Goal: Information Seeking & Learning: Understand process/instructions

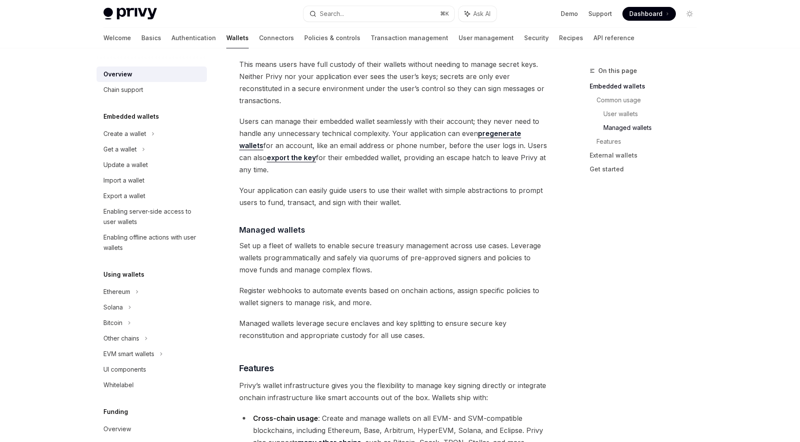
scroll to position [686, 0]
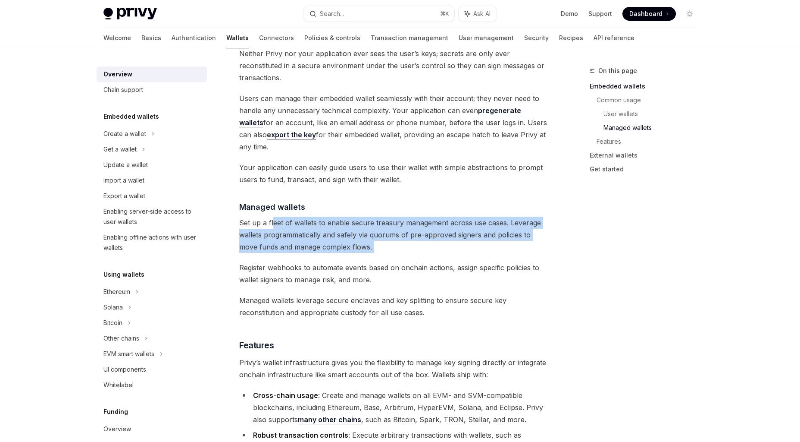
drag, startPoint x: 272, startPoint y: 183, endPoint x: 430, endPoint y: 221, distance: 163.3
click at [431, 221] on div "Privy builds wallet infrastructure that empowers users and applications to tran…" at bounding box center [394, 187] width 311 height 1528
click at [430, 221] on div "Privy builds wallet infrastructure that empowers users and applications to tran…" at bounding box center [394, 187] width 311 height 1528
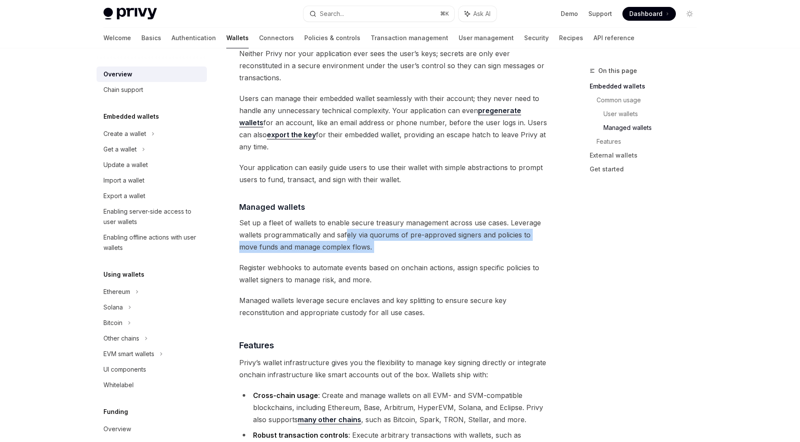
drag, startPoint x: 502, startPoint y: 222, endPoint x: 346, endPoint y: 193, distance: 159.2
click at [346, 193] on div "Privy builds wallet infrastructure that empowers users and applications to tran…" at bounding box center [394, 187] width 311 height 1528
click at [346, 216] on span "Set up a fleet of wallets to enable secure treasury management across use cases…" at bounding box center [394, 234] width 311 height 36
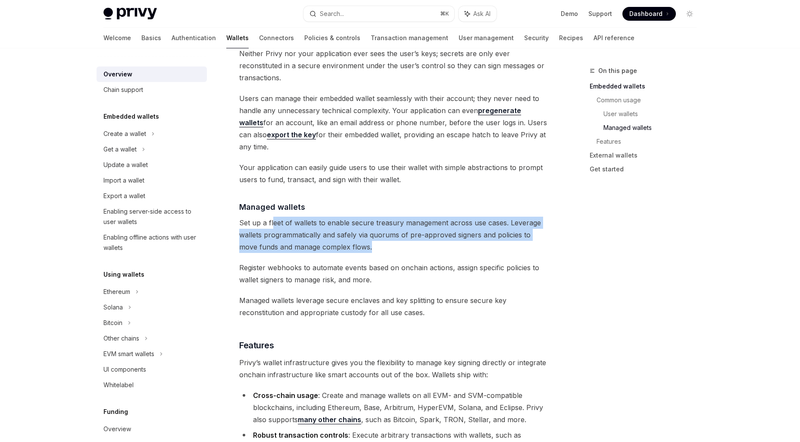
drag, startPoint x: 417, startPoint y: 208, endPoint x: 273, endPoint y: 182, distance: 145.9
click at [274, 216] on span "Set up a fleet of wallets to enable secure treasury management across use cases…" at bounding box center [394, 234] width 311 height 36
click at [273, 216] on span "Set up a fleet of wallets to enable secure treasury management across use cases…" at bounding box center [394, 234] width 311 height 36
drag, startPoint x: 379, startPoint y: 218, endPoint x: 251, endPoint y: 186, distance: 132.1
click at [251, 186] on div "Privy builds wallet infrastructure that empowers users and applications to tran…" at bounding box center [394, 187] width 311 height 1528
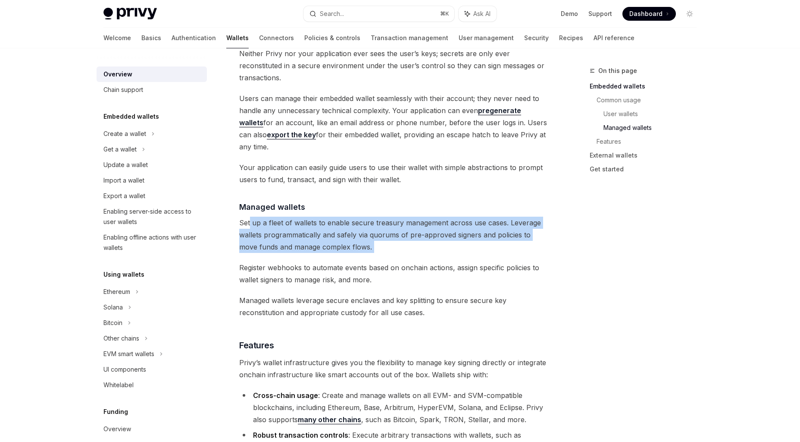
click at [251, 216] on span "Set up a fleet of wallets to enable secure treasury management across use cases…" at bounding box center [394, 234] width 311 height 36
drag, startPoint x: 242, startPoint y: 184, endPoint x: 395, endPoint y: 218, distance: 157.7
click at [395, 218] on div "Privy builds wallet infrastructure that empowers users and applications to tran…" at bounding box center [394, 187] width 311 height 1528
click at [395, 216] on div "Privy builds wallet infrastructure that empowers users and applications to tran…" at bounding box center [394, 187] width 311 height 1528
drag, startPoint x: 463, startPoint y: 218, endPoint x: 229, endPoint y: 185, distance: 235.7
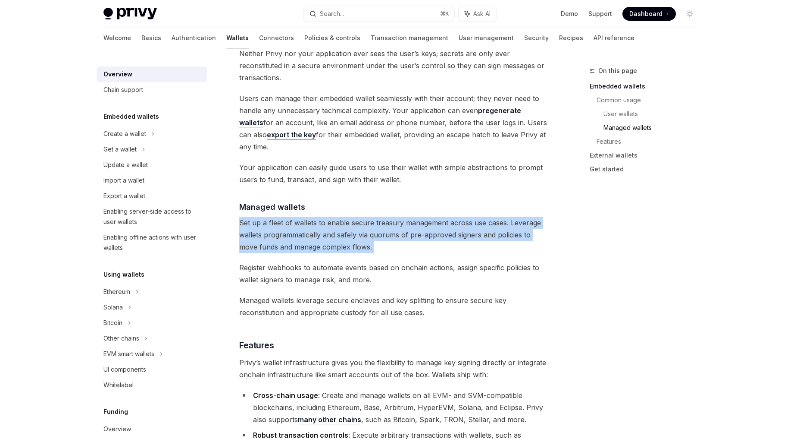
click at [229, 185] on div "Overview OpenAI Open in ChatGPT OpenAI Open in ChatGPT Privy builds wallet infr…" at bounding box center [314, 230] width 476 height 1700
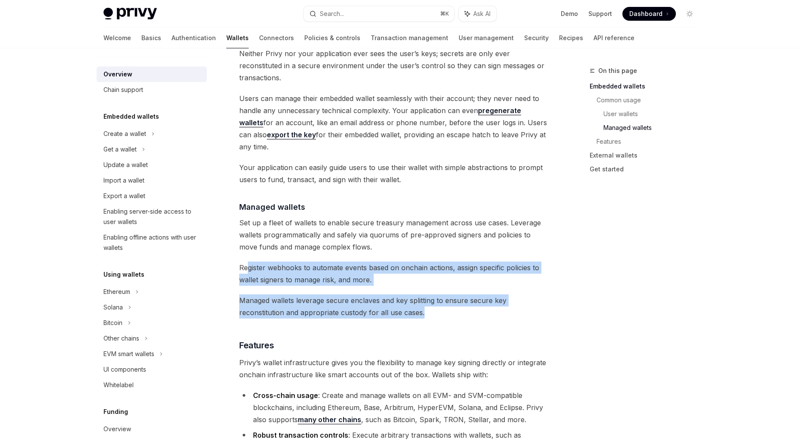
drag, startPoint x: 250, startPoint y: 235, endPoint x: 427, endPoint y: 278, distance: 181.8
click at [427, 278] on div "Privy builds wallet infrastructure that empowers users and applications to tran…" at bounding box center [394, 187] width 311 height 1528
click at [427, 294] on span "Managed wallets leverage secure enclaves and key splitting to ensure secure key…" at bounding box center [394, 306] width 311 height 24
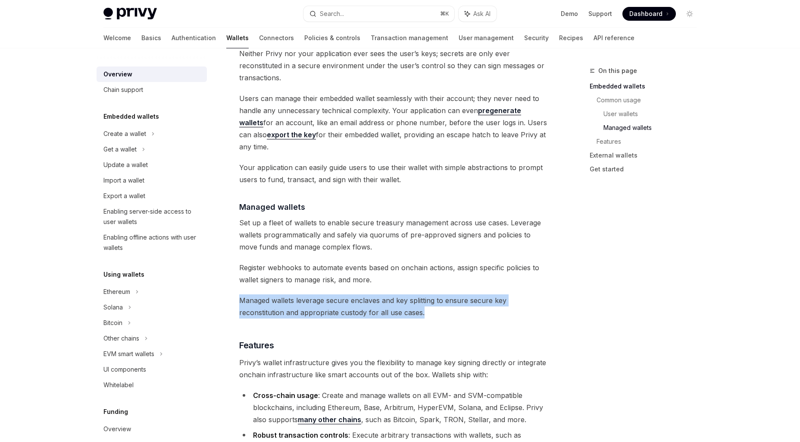
drag, startPoint x: 474, startPoint y: 278, endPoint x: 263, endPoint y: 231, distance: 215.6
click at [268, 232] on div "Privy builds wallet infrastructure that empowers users and applications to tran…" at bounding box center [394, 187] width 311 height 1528
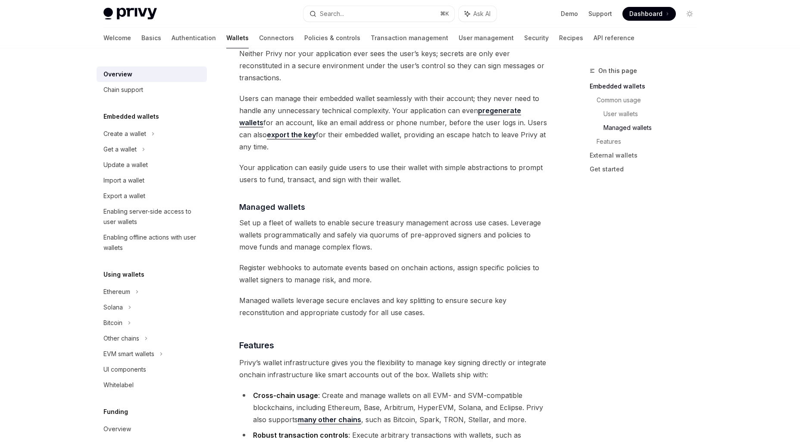
click at [263, 261] on span "Register webhooks to automate events based on onchain actions, assign specific …" at bounding box center [394, 273] width 311 height 24
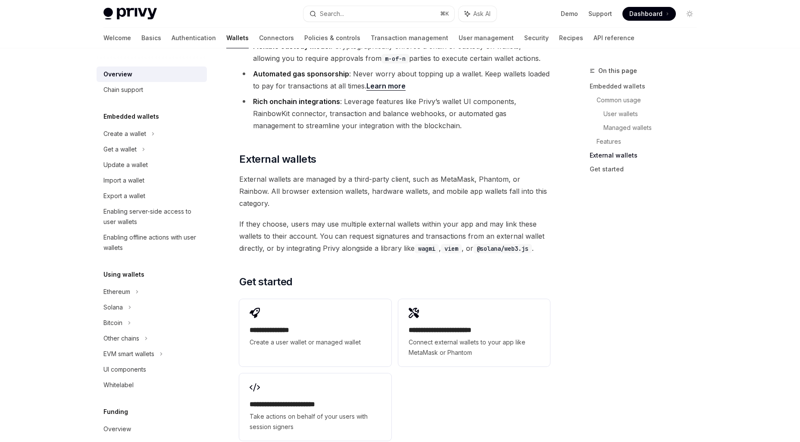
scroll to position [1266, 0]
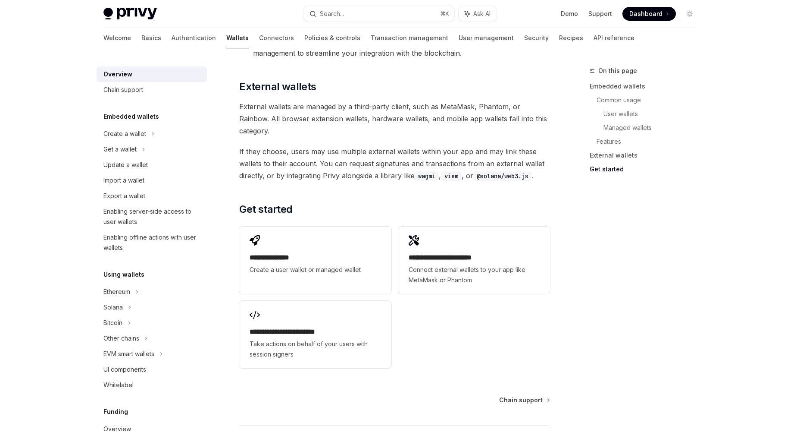
click at [360, 145] on span "If they choose, users may use multiple external wallets within your app and may…" at bounding box center [394, 163] width 311 height 36
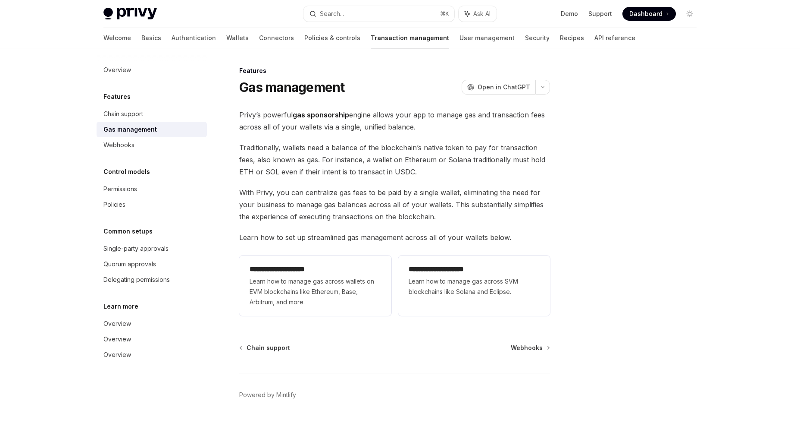
drag, startPoint x: 274, startPoint y: 113, endPoint x: 471, endPoint y: 128, distance: 196.8
click at [471, 128] on span "Privy’s powerful gas sponsorship engine allows your app to manage gas and trans…" at bounding box center [394, 121] width 311 height 24
drag, startPoint x: 532, startPoint y: 129, endPoint x: 316, endPoint y: 111, distance: 216.4
click at [320, 112] on span "Privy’s powerful gas sponsorship engine allows your app to manage gas and trans…" at bounding box center [394, 121] width 311 height 24
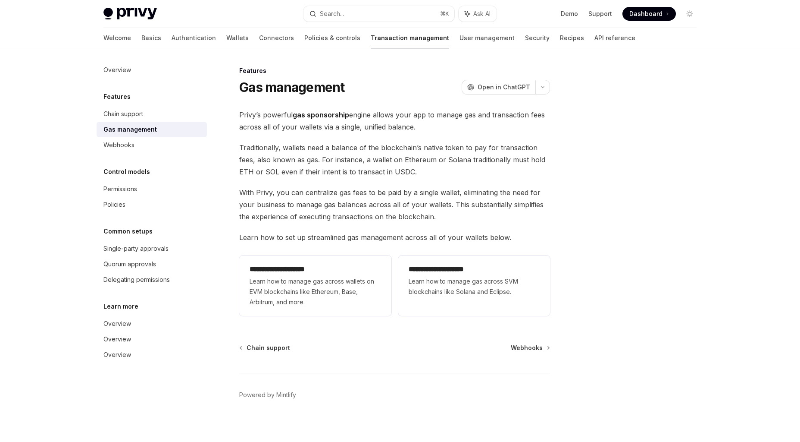
click at [316, 111] on strong "gas sponsorship" at bounding box center [321, 114] width 56 height 9
drag, startPoint x: 235, startPoint y: 113, endPoint x: 413, endPoint y: 129, distance: 178.4
click at [414, 129] on div "**********" at bounding box center [314, 257] width 476 height 382
click at [413, 129] on span "Privy’s powerful gas sponsorship engine allows your app to manage gas and trans…" at bounding box center [394, 121] width 311 height 24
drag, startPoint x: 448, startPoint y: 129, endPoint x: 241, endPoint y: 115, distance: 207.9
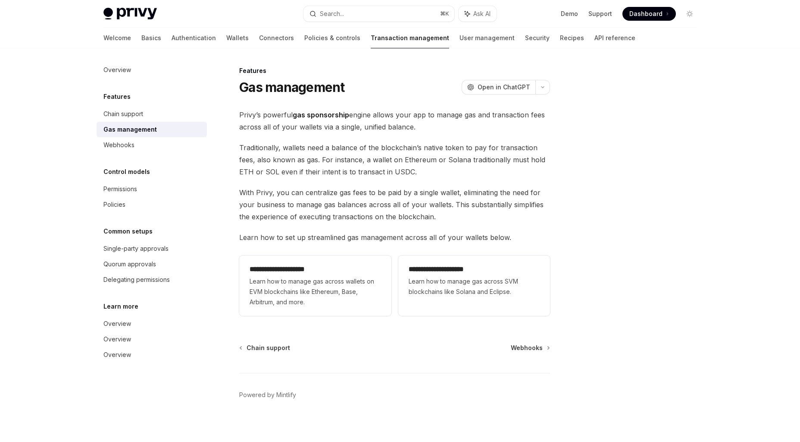
click at [241, 116] on span "Privy’s powerful gas sponsorship engine allows your app to manage gas and trans…" at bounding box center [394, 121] width 311 height 24
click at [241, 115] on span "Privy’s powerful gas sponsorship engine allows your app to manage gas and trans…" at bounding box center [394, 121] width 311 height 24
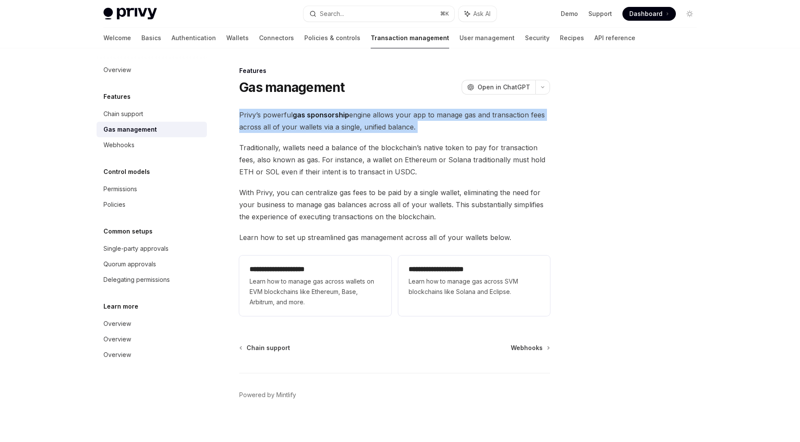
drag, startPoint x: 242, startPoint y: 113, endPoint x: 446, endPoint y: 136, distance: 205.7
click at [446, 136] on div "**********" at bounding box center [394, 214] width 311 height 210
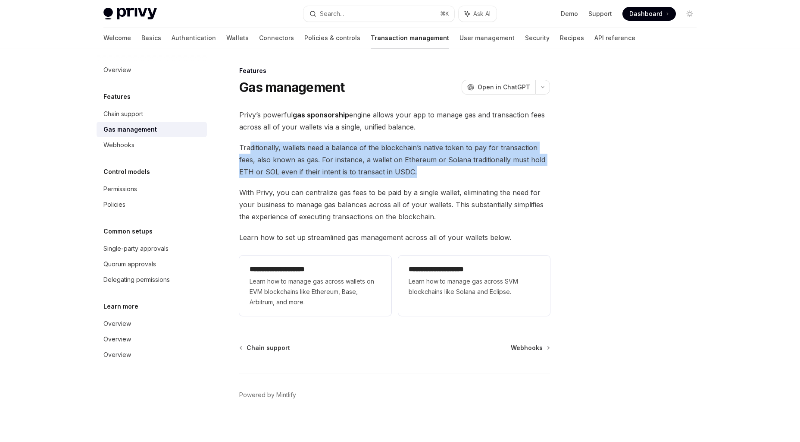
drag, startPoint x: 449, startPoint y: 174, endPoint x: 249, endPoint y: 148, distance: 201.8
click at [250, 149] on span "Traditionally, wallets need a balance of the blockchain’s native token to pay f…" at bounding box center [394, 159] width 311 height 36
click at [249, 148] on span "Traditionally, wallets need a balance of the blockchain’s native token to pay f…" at bounding box center [394, 159] width 311 height 36
drag, startPoint x: 235, startPoint y: 146, endPoint x: 438, endPoint y: 172, distance: 205.2
click at [438, 172] on div "**********" at bounding box center [314, 257] width 476 height 382
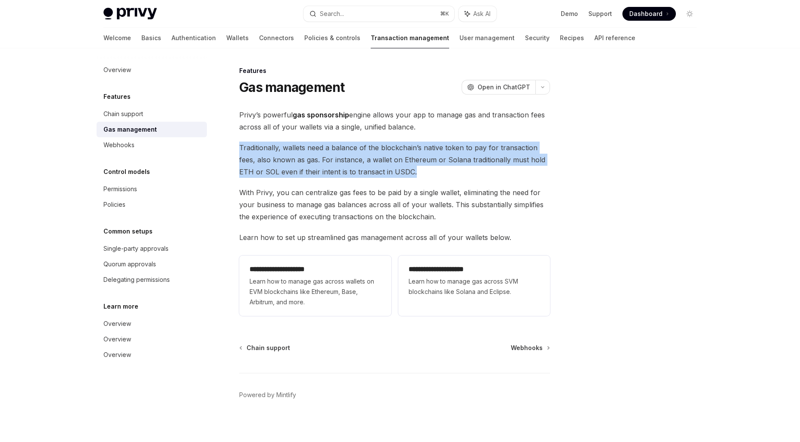
click at [438, 172] on span "Traditionally, wallets need a balance of the blockchain’s native token to pay f…" at bounding box center [394, 159] width 311 height 36
drag, startPoint x: 467, startPoint y: 172, endPoint x: 248, endPoint y: 146, distance: 221.0
click at [248, 146] on span "Traditionally, wallets need a balance of the blockchain’s native token to pay f…" at bounding box center [394, 159] width 311 height 36
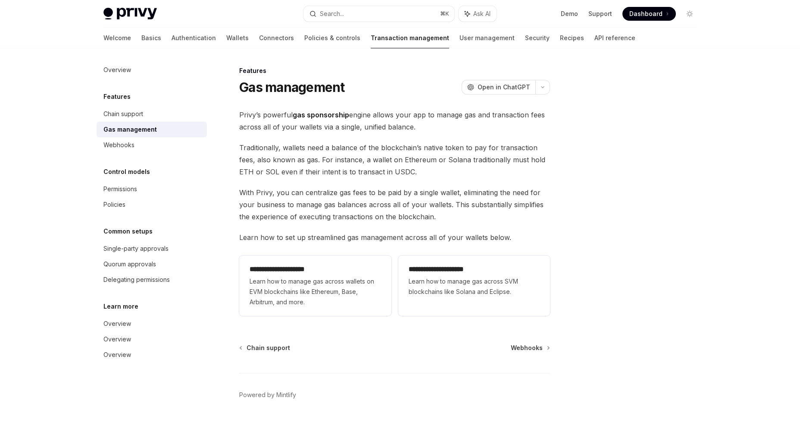
click at [248, 146] on span "Traditionally, wallets need a balance of the blockchain’s native token to pay f…" at bounding box center [394, 159] width 311 height 36
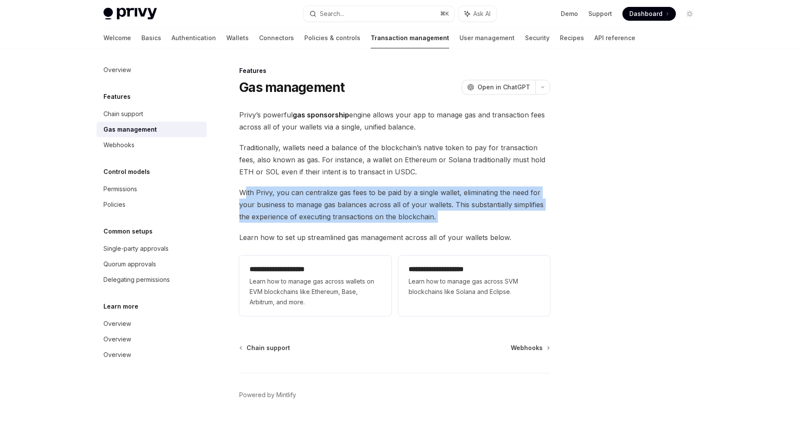
drag, startPoint x: 244, startPoint y: 189, endPoint x: 461, endPoint y: 230, distance: 221.2
click at [461, 226] on div "**********" at bounding box center [394, 214] width 311 height 210
click at [461, 230] on div "**********" at bounding box center [394, 214] width 311 height 210
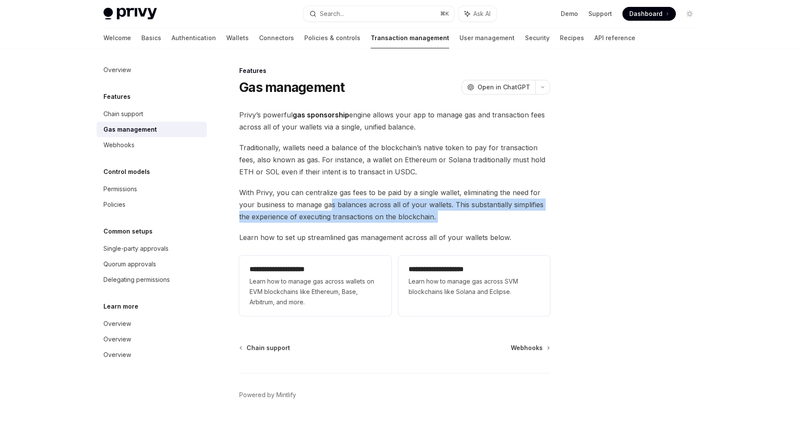
drag, startPoint x: 486, startPoint y: 230, endPoint x: 325, endPoint y: 196, distance: 165.3
click at [325, 196] on div "**********" at bounding box center [394, 214] width 311 height 210
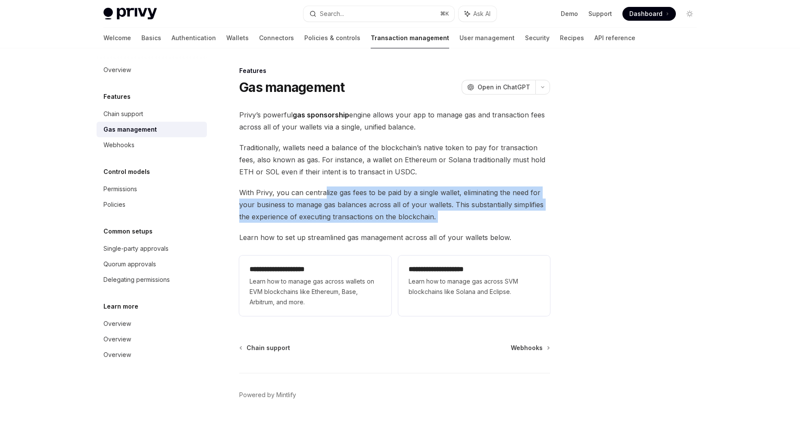
click at [324, 195] on span "With Privy, you can centralize gas fees to be paid by a single wallet, eliminat…" at bounding box center [394, 204] width 311 height 36
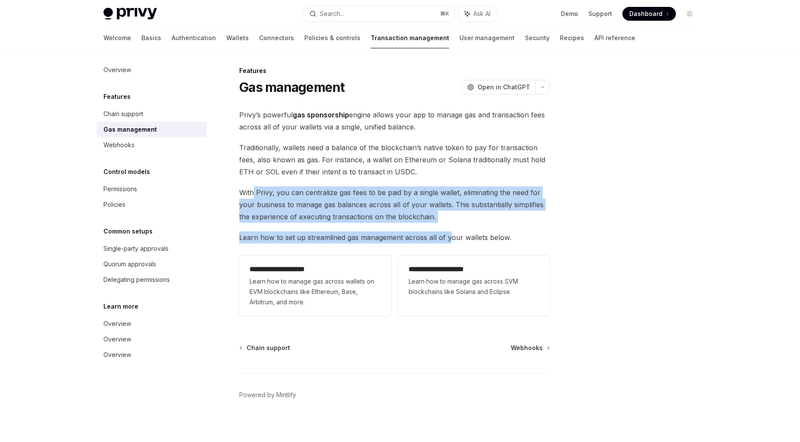
drag, startPoint x: 254, startPoint y: 186, endPoint x: 449, endPoint y: 236, distance: 200.7
click at [449, 236] on div "**********" at bounding box center [394, 214] width 311 height 210
click at [449, 236] on span "Learn how to set up streamlined gas management across all of your wallets below." at bounding box center [394, 237] width 311 height 12
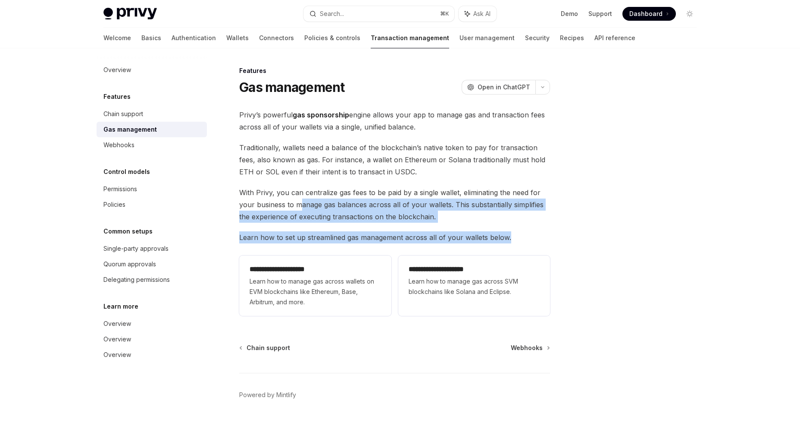
drag, startPoint x: 521, startPoint y: 236, endPoint x: 298, endPoint y: 210, distance: 224.1
click at [298, 210] on div "**********" at bounding box center [394, 214] width 311 height 210
click at [298, 210] on span "With Privy, you can centralize gas fees to be paid by a single wallet, eliminat…" at bounding box center [394, 204] width 311 height 36
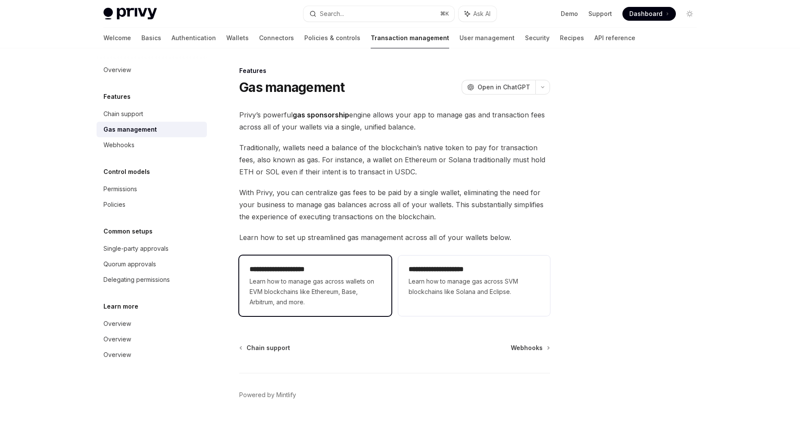
click at [323, 270] on h2 "**********" at bounding box center [315, 269] width 131 height 10
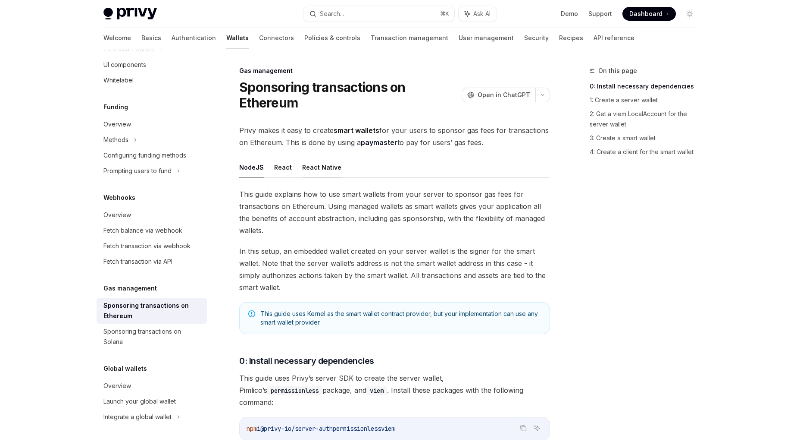
click at [310, 166] on button "React Native" at bounding box center [321, 167] width 39 height 20
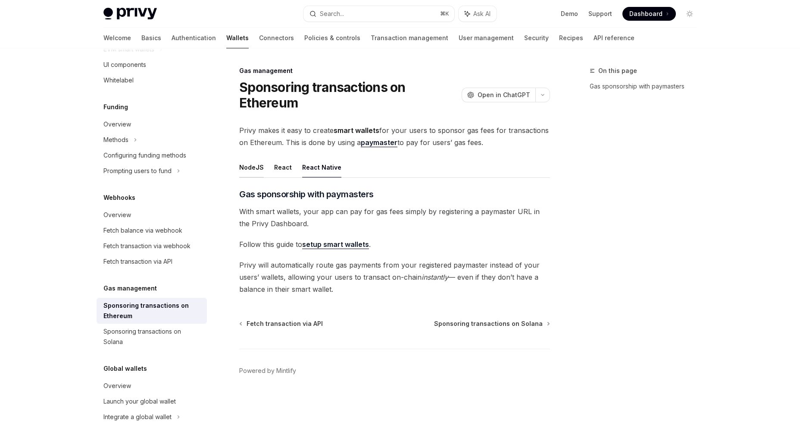
click at [259, 165] on button "NodeJS" at bounding box center [251, 167] width 25 height 20
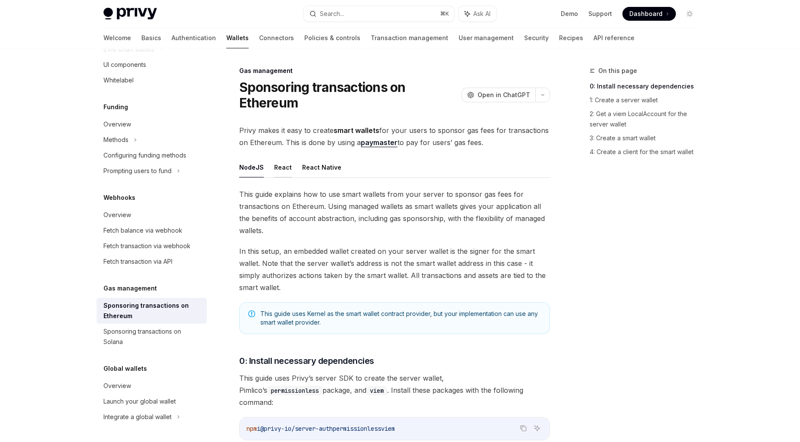
click at [276, 166] on button "React" at bounding box center [283, 167] width 18 height 20
type textarea "*"
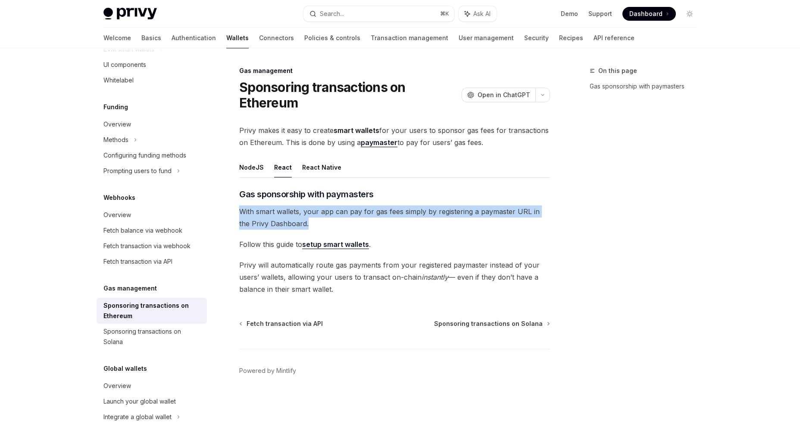
drag, startPoint x: 242, startPoint y: 211, endPoint x: 362, endPoint y: 222, distance: 120.8
click at [362, 222] on span "With smart wallets, your app can pay for gas fees simply by registering a payma…" at bounding box center [394, 217] width 311 height 24
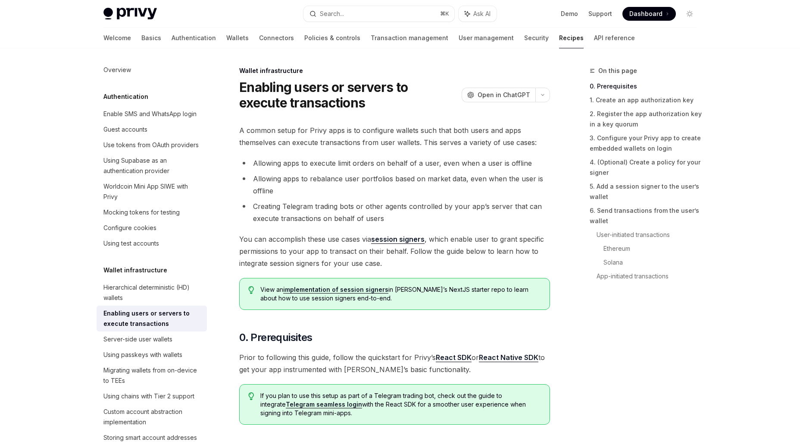
scroll to position [24, 0]
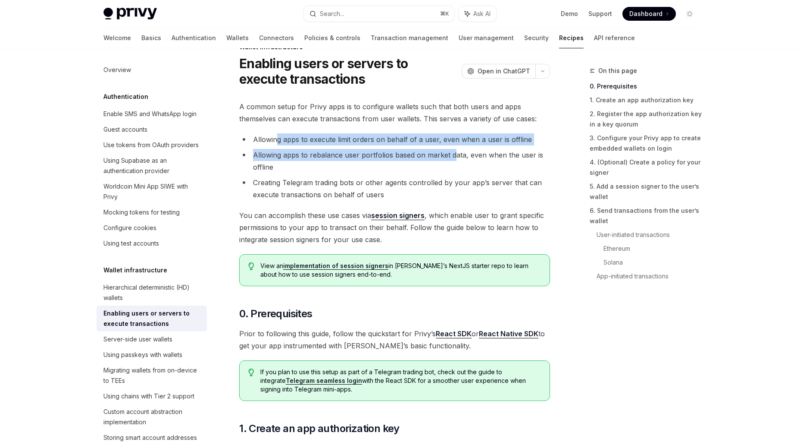
drag, startPoint x: 276, startPoint y: 137, endPoint x: 454, endPoint y: 161, distance: 179.7
click at [454, 161] on ul "Allowing apps to execute limit orders on behalf of a user, even when a user is …" at bounding box center [394, 166] width 311 height 67
click at [454, 161] on li "Allowing apps to rebalance user portfolios based on market data, even when the …" at bounding box center [394, 161] width 311 height 24
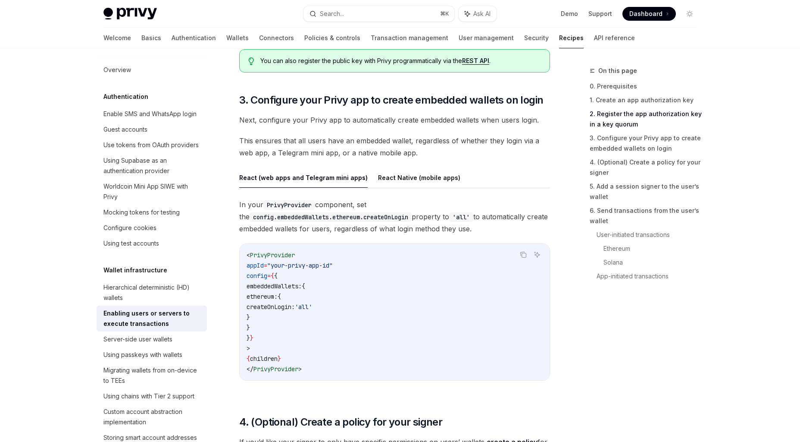
scroll to position [775, 0]
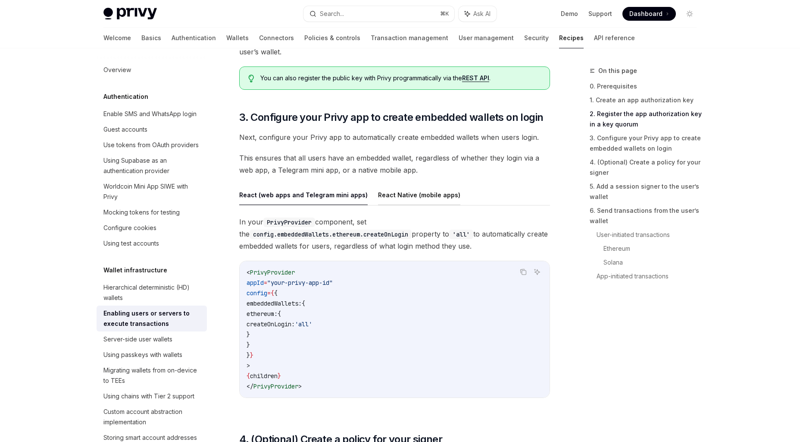
click at [381, 195] on button "React Native (mobile apps)" at bounding box center [419, 195] width 82 height 20
type textarea "*"
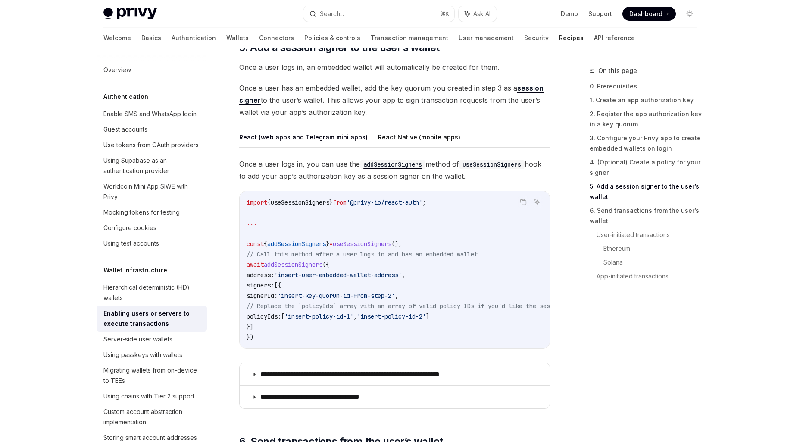
scroll to position [1344, 0]
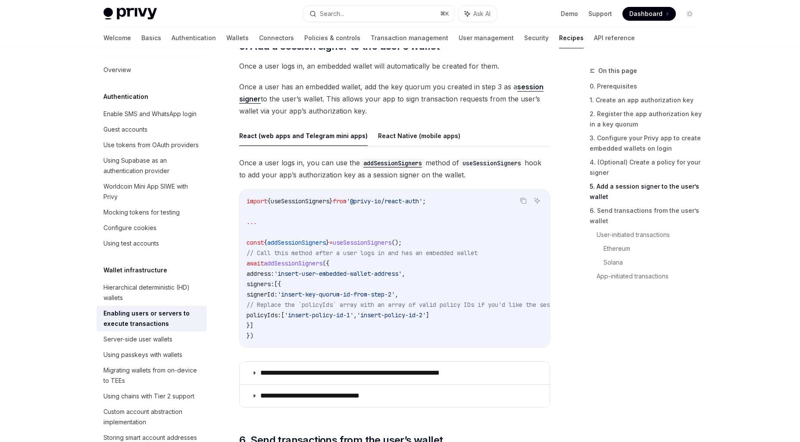
drag, startPoint x: 320, startPoint y: 346, endPoint x: 407, endPoint y: 345, distance: 87.1
click at [409, 345] on div "import { useSessionSigners } from '@privy-io/react-auth' ; ... const { addSessi…" at bounding box center [395, 268] width 310 height 157
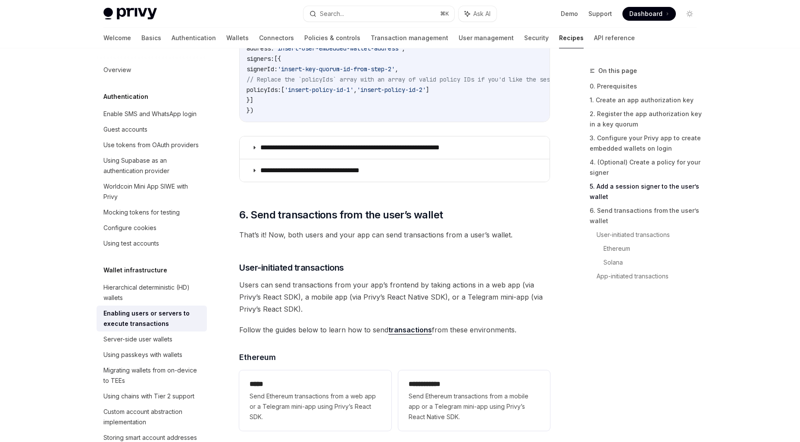
scroll to position [1572, 0]
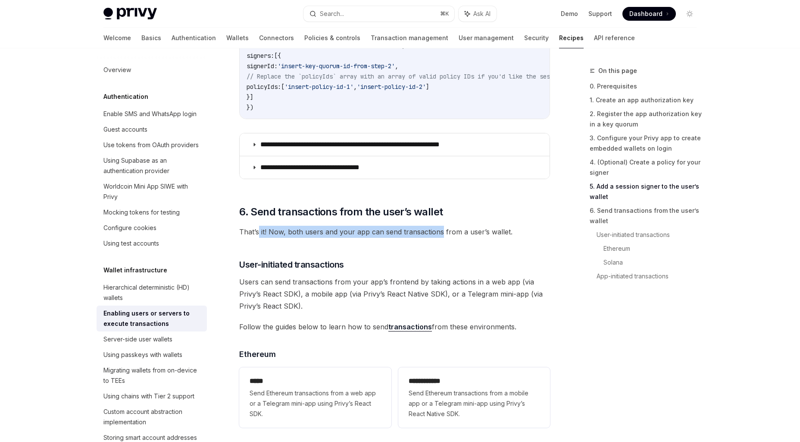
drag, startPoint x: 257, startPoint y: 235, endPoint x: 462, endPoint y: 235, distance: 204.4
click at [462, 235] on span "That’s it! Now, both users and your app can send transactions from a user’s wal…" at bounding box center [394, 232] width 311 height 12
drag, startPoint x: 486, startPoint y: 235, endPoint x: 326, endPoint y: 235, distance: 160.0
click at [339, 235] on span "That’s it! Now, both users and your app can send transactions from a user’s wal…" at bounding box center [394, 232] width 311 height 12
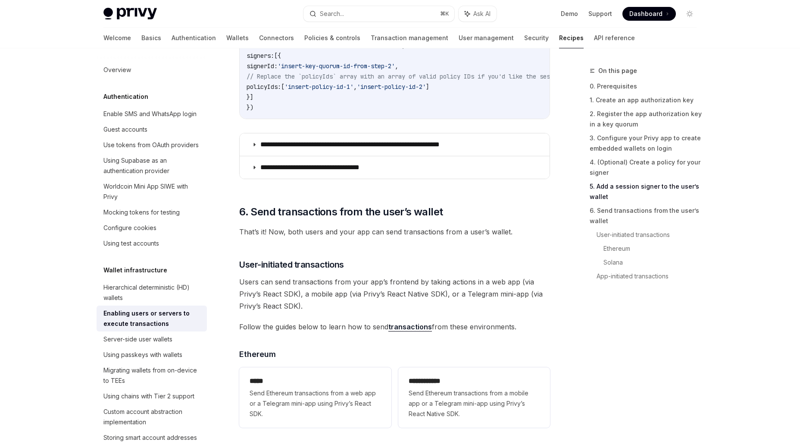
click at [326, 235] on span "That’s it! Now, both users and your app can send transactions from a user’s wal…" at bounding box center [394, 232] width 311 height 12
drag, startPoint x: 270, startPoint y: 234, endPoint x: 467, endPoint y: 233, distance: 197.5
click at [466, 234] on span "That’s it! Now, both users and your app can send transactions from a user’s wal…" at bounding box center [394, 232] width 311 height 12
click at [467, 233] on span "That’s it! Now, both users and your app can send transactions from a user’s wal…" at bounding box center [394, 232] width 311 height 12
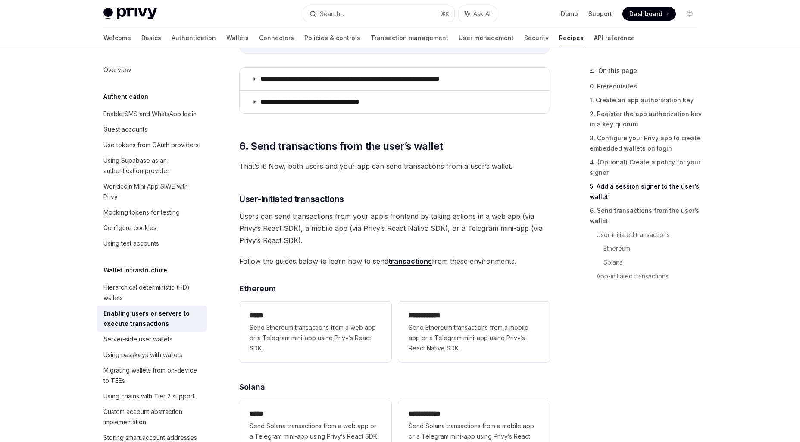
scroll to position [1647, 0]
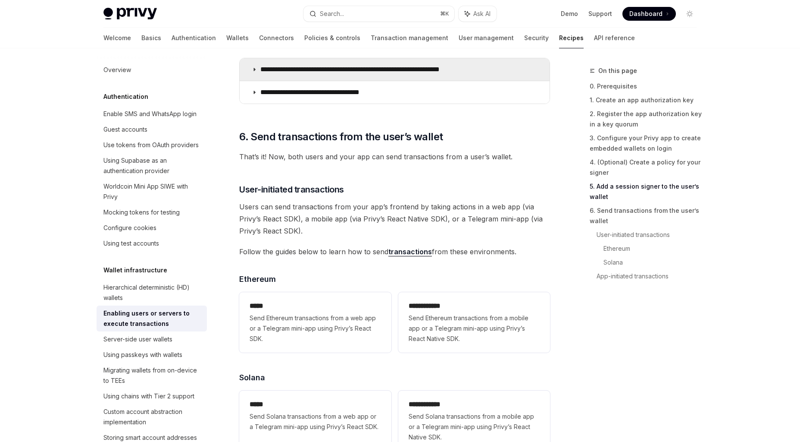
click at [340, 74] on p "**********" at bounding box center [371, 69] width 222 height 9
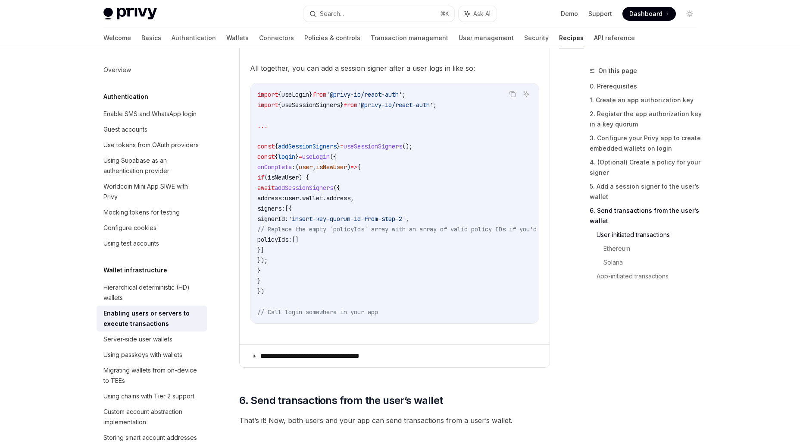
scroll to position [1823, 0]
click at [358, 220] on code "import { useLogin } from '@privy-io/react-auth' ; import { useSessionSigners } …" at bounding box center [579, 202] width 645 height 228
drag, startPoint x: 315, startPoint y: 244, endPoint x: 386, endPoint y: 244, distance: 70.7
click at [383, 244] on code "import { useLogin } from '@privy-io/react-auth' ; import { useSessionSigners } …" at bounding box center [579, 202] width 645 height 228
click at [386, 244] on code "import { useLogin } from '@privy-io/react-auth' ; import { useSessionSigners } …" at bounding box center [579, 202] width 645 height 228
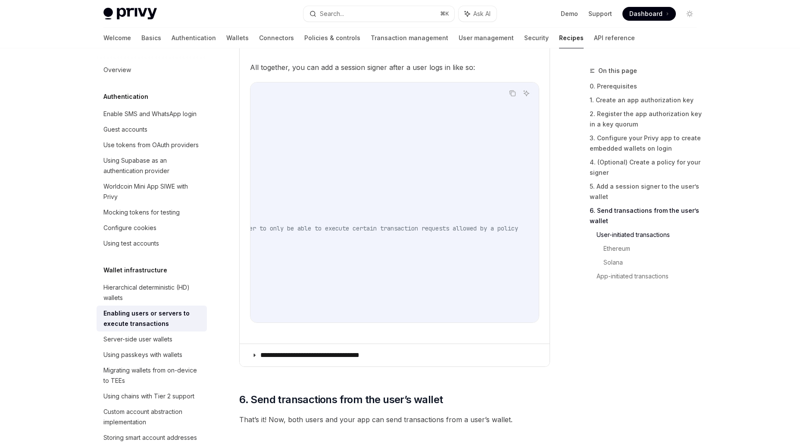
scroll to position [0, 0]
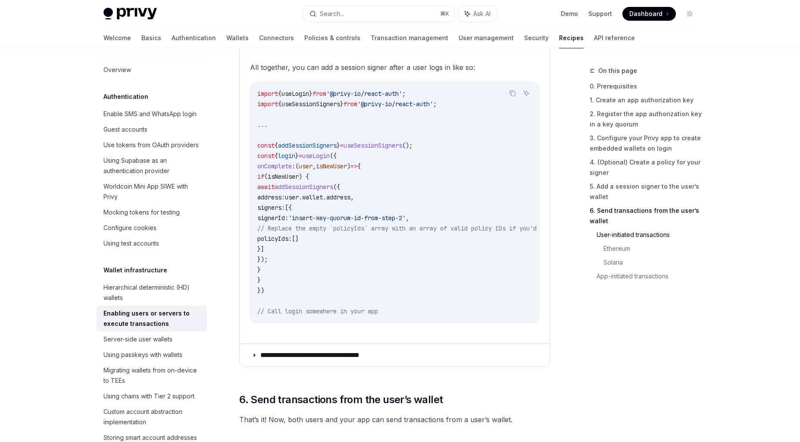
click at [354, 231] on span "// Replace the empty `policyIds` array with an array of valid policy IDs if you…" at bounding box center [569, 228] width 624 height 8
click at [289, 222] on span "signerId:" at bounding box center [272, 218] width 31 height 8
drag, startPoint x: 368, startPoint y: 225, endPoint x: 450, endPoint y: 225, distance: 81.9
click at [406, 222] on span "'insert-key-quorum-id-from-step-2'" at bounding box center [347, 218] width 117 height 8
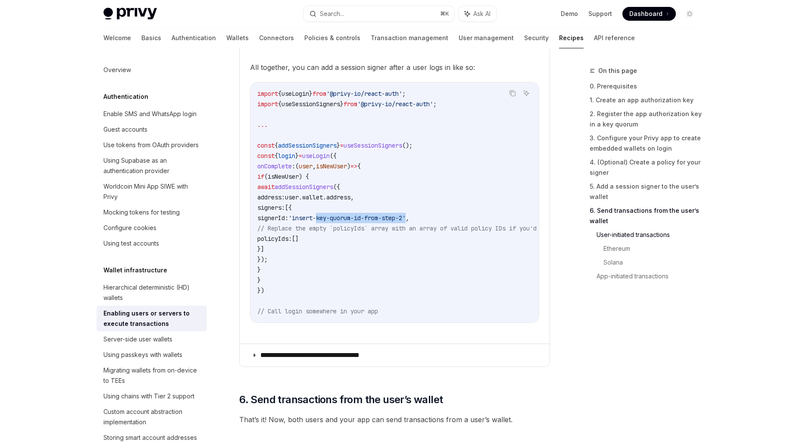
drag, startPoint x: 472, startPoint y: 225, endPoint x: 371, endPoint y: 225, distance: 100.9
click at [376, 222] on span "'insert-key-quorum-id-from-step-2'" at bounding box center [347, 218] width 117 height 8
click at [371, 222] on span "'insert-key-quorum-id-from-step-2'" at bounding box center [347, 218] width 117 height 8
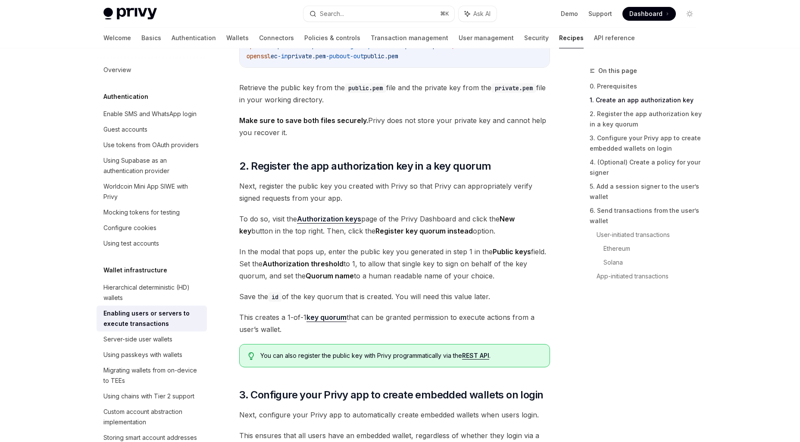
scroll to position [498, 0]
click at [334, 216] on strong "Authorization keys" at bounding box center [329, 218] width 64 height 9
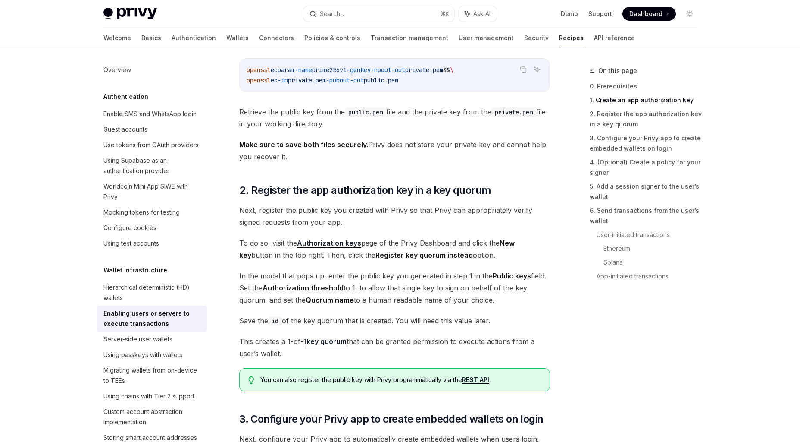
scroll to position [474, 0]
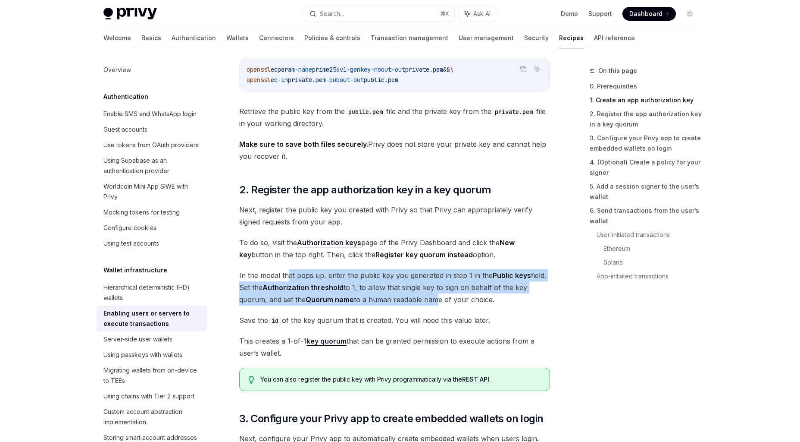
drag, startPoint x: 288, startPoint y: 280, endPoint x: 431, endPoint y: 294, distance: 143.5
click at [431, 294] on span "In the modal that pops up, enter the public key you generated in step 1 in the …" at bounding box center [394, 287] width 311 height 36
click at [431, 295] on span "In the modal that pops up, enter the public key you generated in step 1 in the …" at bounding box center [394, 287] width 311 height 36
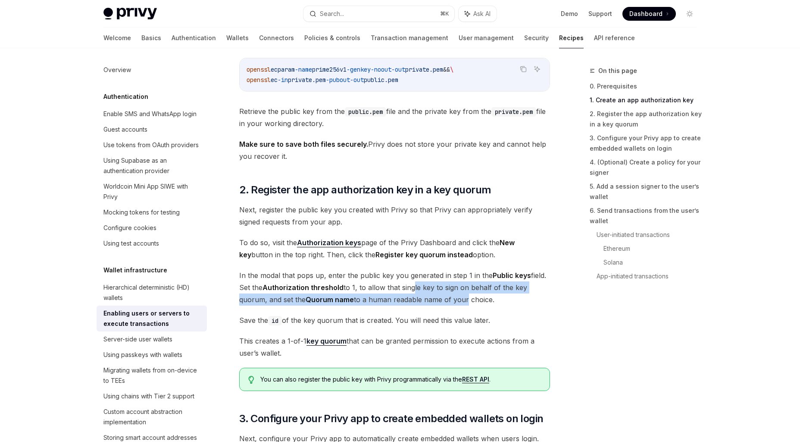
drag, startPoint x: 461, startPoint y: 295, endPoint x: 401, endPoint y: 288, distance: 60.3
click at [408, 289] on span "In the modal that pops up, enter the public key you generated in step 1 in the …" at bounding box center [394, 287] width 311 height 36
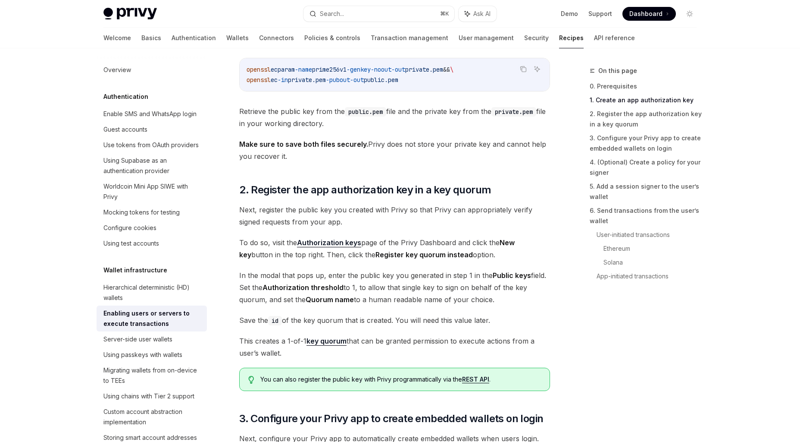
click at [401, 288] on span "In the modal that pops up, enter the public key you generated in step 1 in the …" at bounding box center [394, 287] width 311 height 36
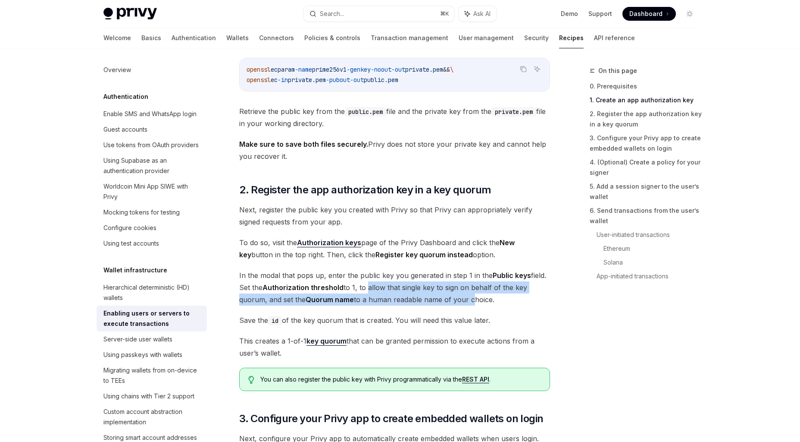
drag, startPoint x: 367, startPoint y: 286, endPoint x: 471, endPoint y: 297, distance: 104.5
click at [470, 296] on span "In the modal that pops up, enter the public key you generated in step 1 in the …" at bounding box center [394, 287] width 311 height 36
click at [471, 297] on span "In the modal that pops up, enter the public key you generated in step 1 in the …" at bounding box center [394, 287] width 311 height 36
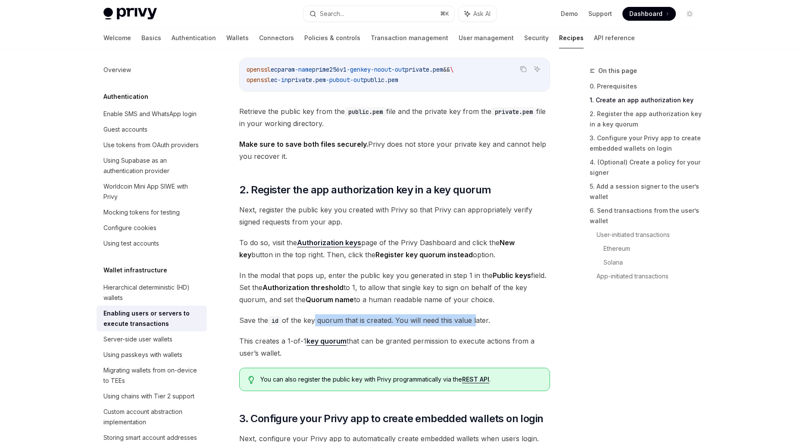
drag, startPoint x: 476, startPoint y: 316, endPoint x: 304, endPoint y: 316, distance: 171.6
click at [306, 316] on span "Save the id of the key quorum that is created. You will need this value later." at bounding box center [394, 320] width 311 height 12
click at [304, 316] on span "Save the id of the key quorum that is created. You will need this value later." at bounding box center [394, 320] width 311 height 12
drag, startPoint x: 261, startPoint y: 314, endPoint x: 457, endPoint y: 314, distance: 196.2
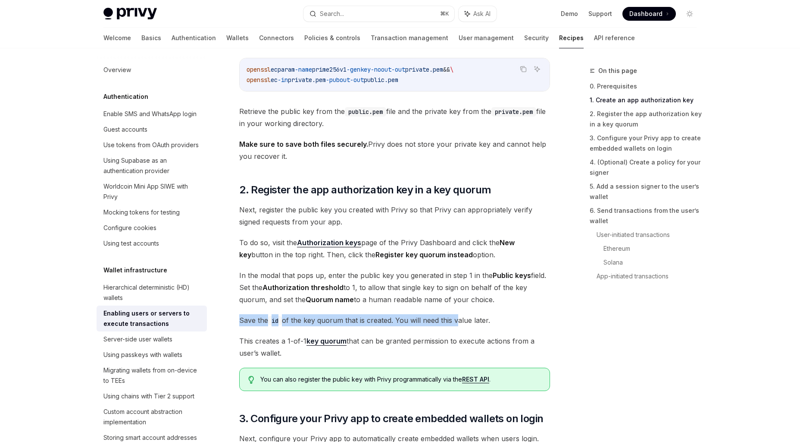
click at [457, 314] on span "Save the id of the key quorum that is created. You will need this value later." at bounding box center [394, 320] width 311 height 12
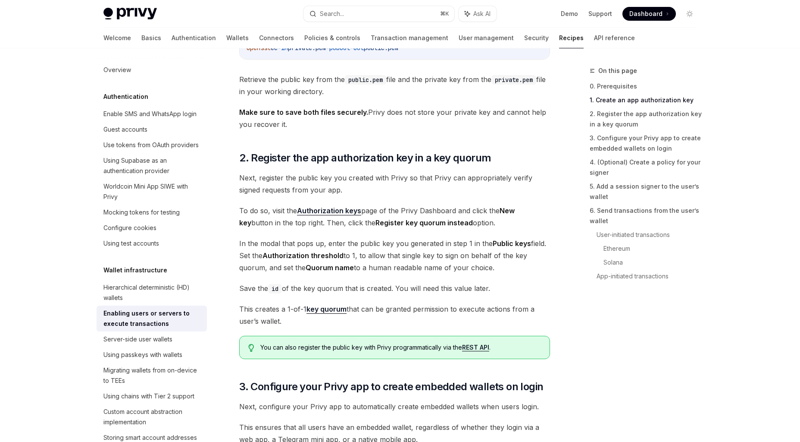
scroll to position [505, 0]
drag, startPoint x: 457, startPoint y: 314, endPoint x: 403, endPoint y: 300, distance: 56.3
drag, startPoint x: 411, startPoint y: 316, endPoint x: 405, endPoint y: 308, distance: 10.4
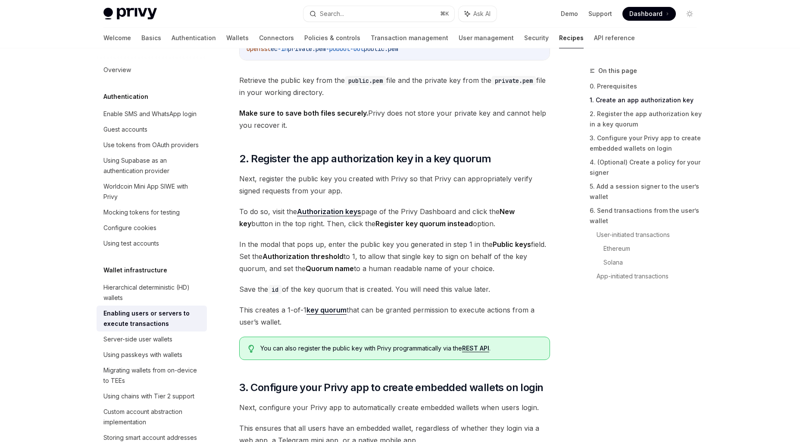
click at [405, 308] on span "This creates a 1-of-1 key quorum that can be granted permission to execute acti…" at bounding box center [394, 316] width 311 height 24
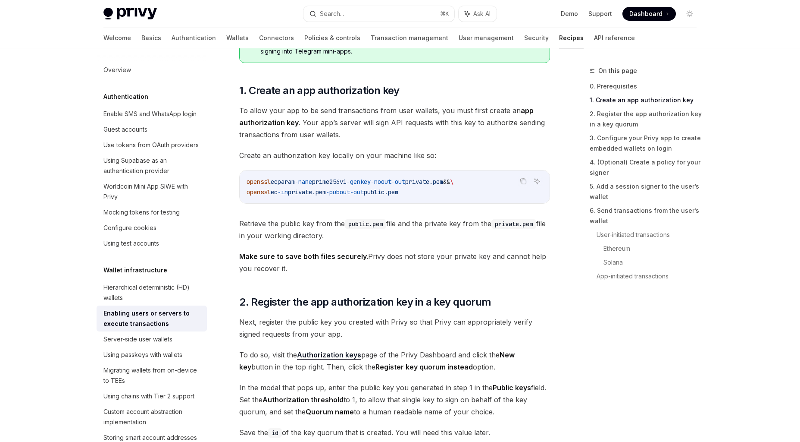
scroll to position [356, 0]
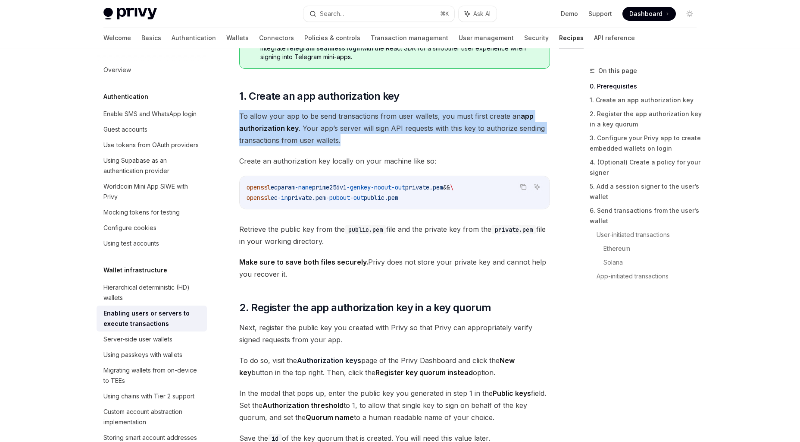
drag, startPoint x: 274, startPoint y: 110, endPoint x: 435, endPoint y: 140, distance: 163.3
click at [435, 140] on span "To allow your app to be send transactions from user wallets, you must first cre…" at bounding box center [394, 128] width 311 height 36
click at [434, 140] on span "To allow your app to be send transactions from user wallets, you must first cre…" at bounding box center [394, 128] width 311 height 36
drag, startPoint x: 466, startPoint y: 143, endPoint x: 302, endPoint y: 119, distance: 166.1
click at [302, 119] on span "To allow your app to be send transactions from user wallets, you must first cre…" at bounding box center [394, 128] width 311 height 36
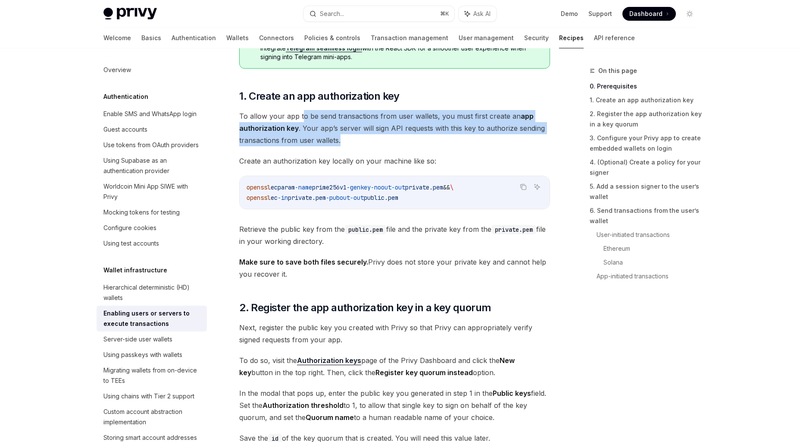
click at [302, 119] on span "To allow your app to be send transactions from user wallets, you must first cre…" at bounding box center [394, 128] width 311 height 36
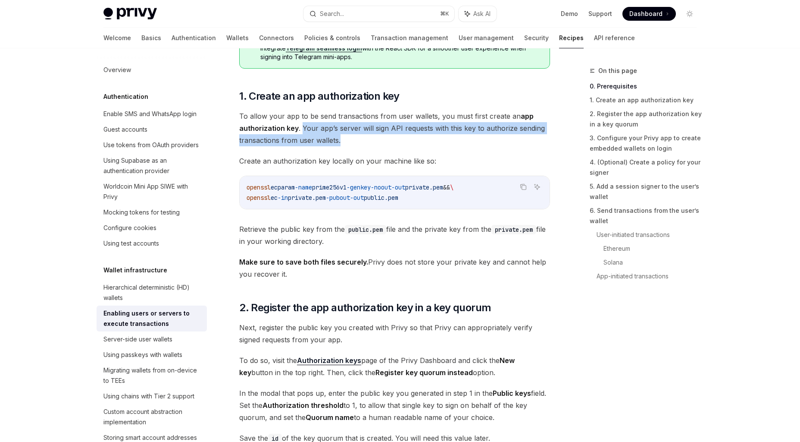
drag, startPoint x: 385, startPoint y: 137, endPoint x: 301, endPoint y: 129, distance: 84.5
click at [301, 129] on span "To allow your app to be send transactions from user wallets, you must first cre…" at bounding box center [394, 128] width 311 height 36
drag, startPoint x: 314, startPoint y: 130, endPoint x: 381, endPoint y: 140, distance: 68.0
click at [381, 140] on span "To allow your app to be send transactions from user wallets, you must first cre…" at bounding box center [394, 128] width 311 height 36
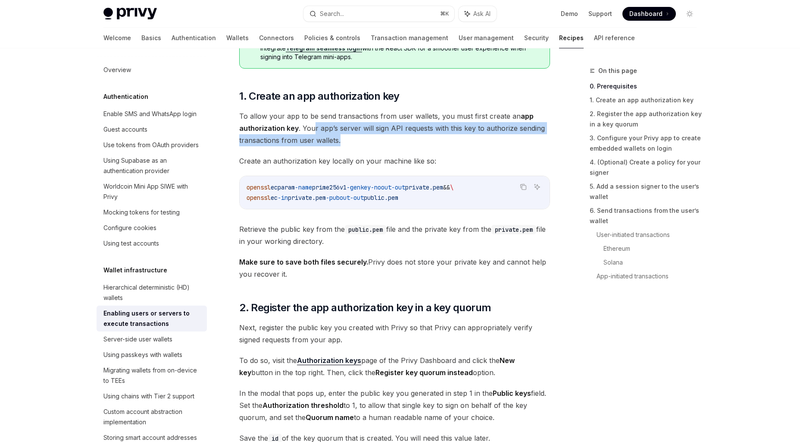
click at [381, 140] on span "To allow your app to be send transactions from user wallets, you must first cre…" at bounding box center [394, 128] width 311 height 36
drag, startPoint x: 405, startPoint y: 140, endPoint x: 289, endPoint y: 129, distance: 116.6
click at [289, 129] on span "To allow your app to be send transactions from user wallets, you must first cre…" at bounding box center [394, 128] width 311 height 36
click at [289, 129] on strong "app authorization key" at bounding box center [386, 122] width 295 height 21
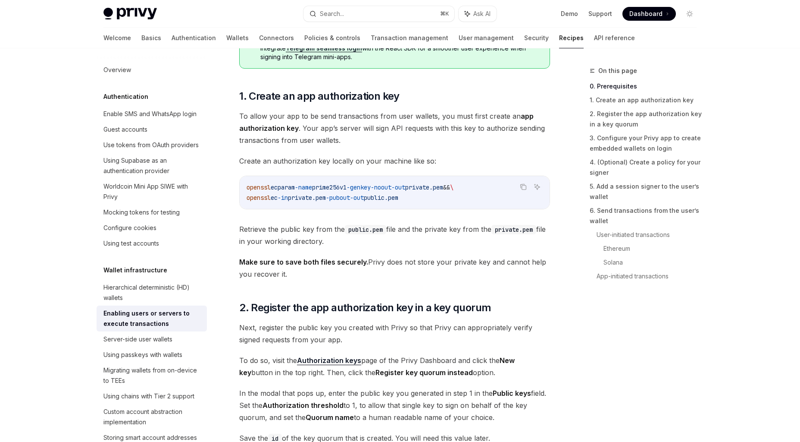
drag, startPoint x: 242, startPoint y: 161, endPoint x: 415, endPoint y: 161, distance: 172.9
click at [415, 161] on span "Create an authorization key locally on your machine like so:" at bounding box center [394, 161] width 311 height 12
drag, startPoint x: 427, startPoint y: 161, endPoint x: 312, endPoint y: 161, distance: 114.3
click at [314, 161] on span "Create an authorization key locally on your machine like so:" at bounding box center [394, 161] width 311 height 12
click at [312, 161] on span "Create an authorization key locally on your machine like so:" at bounding box center [394, 161] width 311 height 12
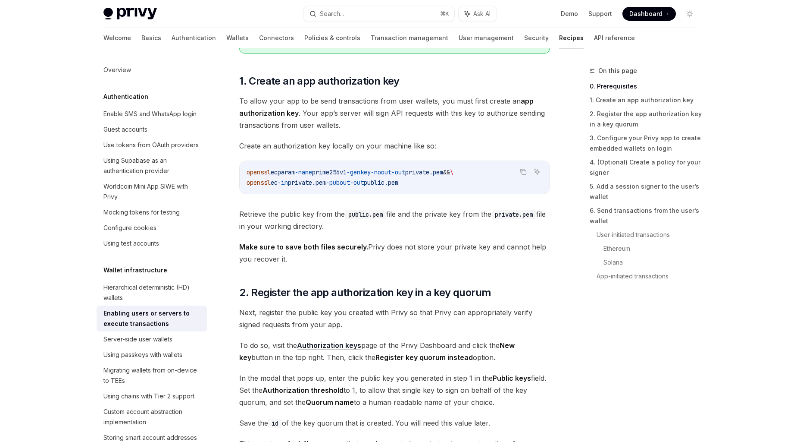
scroll to position [352, 0]
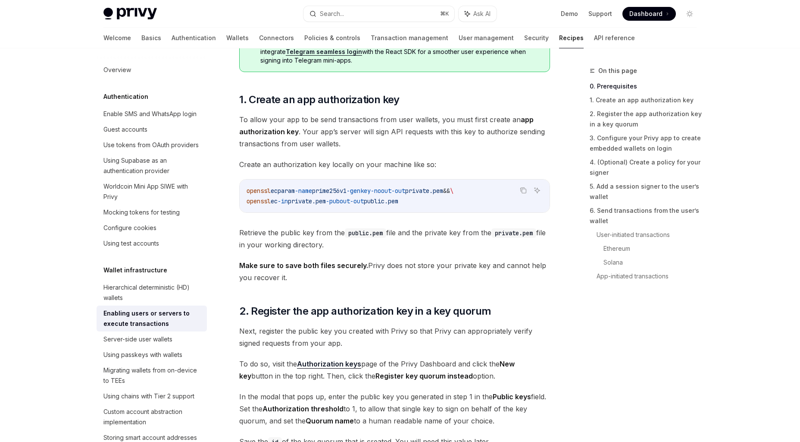
drag, startPoint x: 433, startPoint y: 200, endPoint x: 244, endPoint y: 190, distance: 190.0
click at [244, 190] on div "openssl ecparam -name prime256v1 -genkey -noout -out private.pem && \ openssl e…" at bounding box center [395, 195] width 310 height 33
click at [270, 192] on span "openssl" at bounding box center [259, 191] width 24 height 8
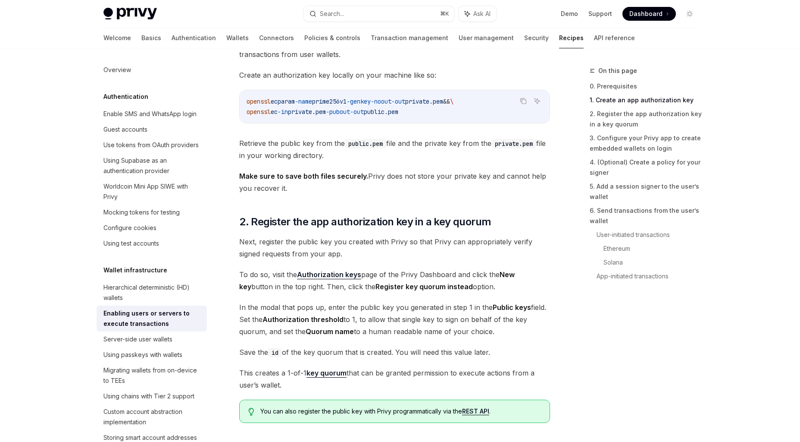
scroll to position [414, 0]
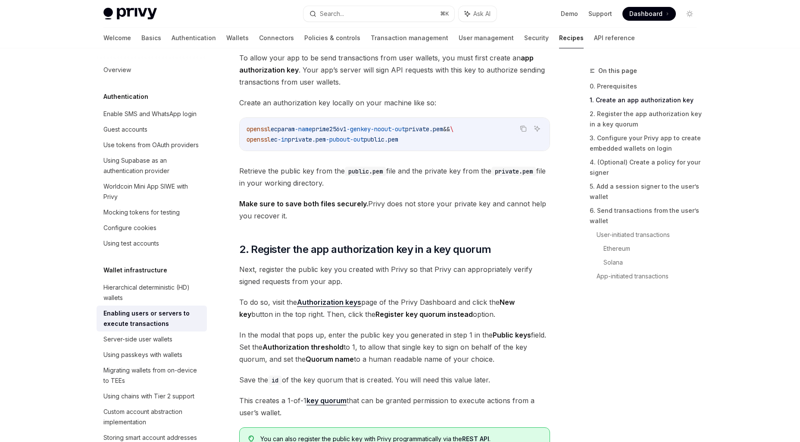
click at [530, 129] on code "openssl ecparam -name prime256v1 -genkey -noout -out private.pem && \ openssl e…" at bounding box center [395, 134] width 296 height 21
click at [525, 129] on icon "Copy the contents from the code block" at bounding box center [523, 128] width 7 height 7
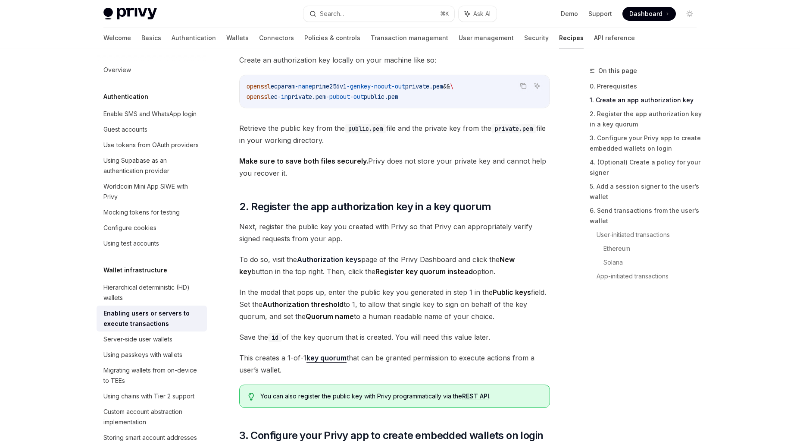
scroll to position [468, 0]
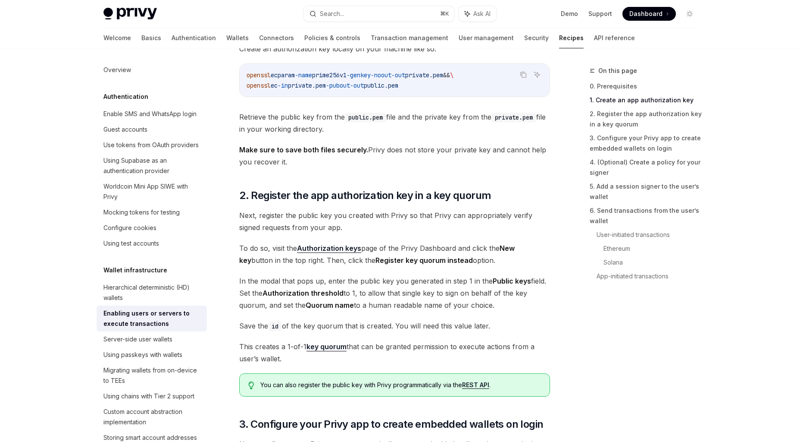
drag, startPoint x: 263, startPoint y: 118, endPoint x: 380, endPoint y: 124, distance: 116.6
click at [380, 125] on span "Retrieve the public key from the public.pem file and the private key from the p…" at bounding box center [394, 123] width 311 height 24
click at [380, 124] on span "Retrieve the public key from the public.pem file and the private key from the p…" at bounding box center [394, 123] width 311 height 24
drag, startPoint x: 407, startPoint y: 127, endPoint x: 304, endPoint y: 127, distance: 102.6
click at [304, 127] on span "Retrieve the public key from the public.pem file and the private key from the p…" at bounding box center [394, 123] width 311 height 24
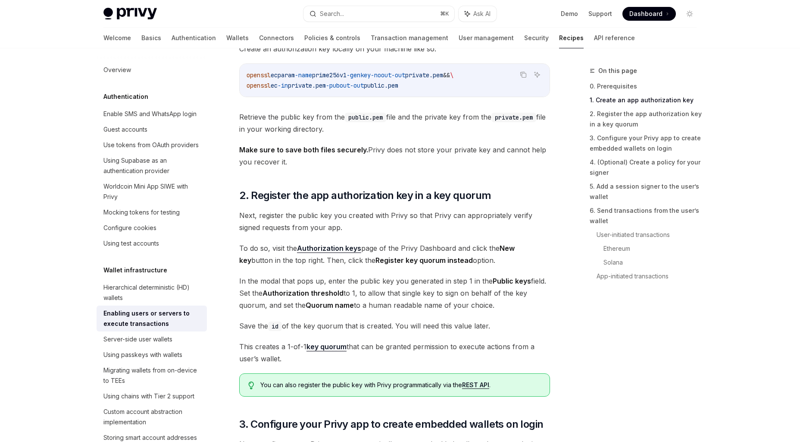
click at [304, 127] on span "Retrieve the public key from the public.pem file and the private key from the p…" at bounding box center [394, 123] width 311 height 24
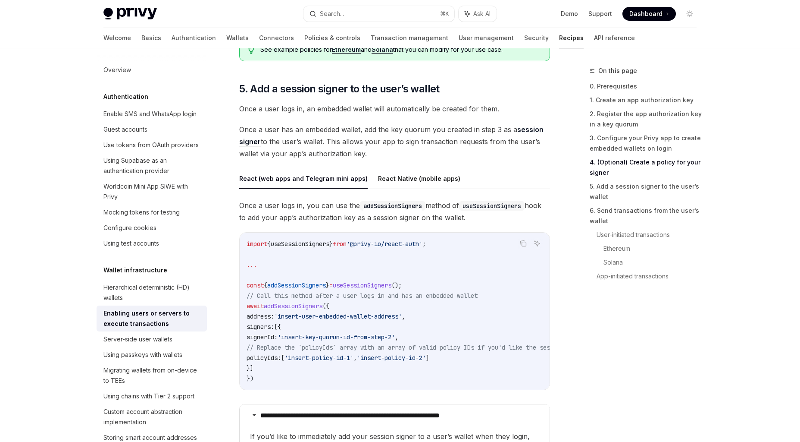
scroll to position [1302, 0]
click at [400, 174] on button "React Native (mobile apps)" at bounding box center [419, 177] width 82 height 20
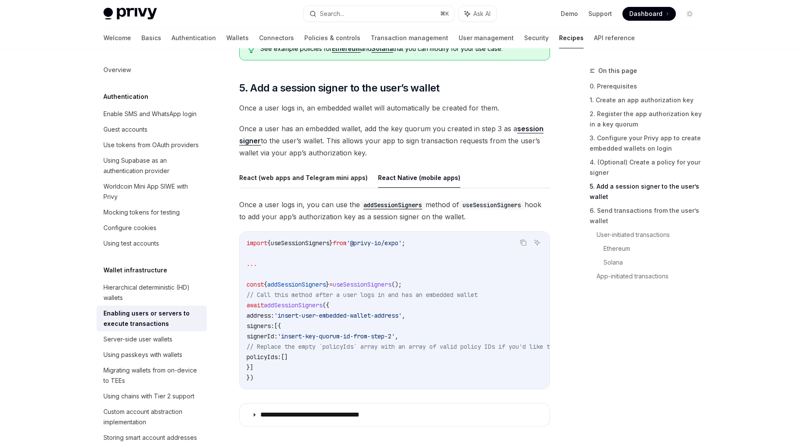
scroll to position [1334, 0]
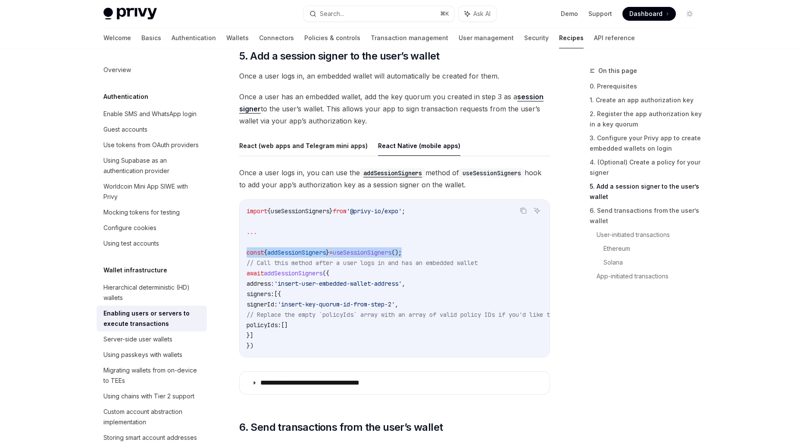
drag, startPoint x: 424, startPoint y: 250, endPoint x: 234, endPoint y: 251, distance: 190.2
click at [234, 251] on div "Wallet infrastructure Enabling users or servers to execute transactions OpenAI …" at bounding box center [314, 7] width 476 height 2553
copy span "const { addSessionSigners } = useSessionSigners ();"
drag, startPoint x: 433, startPoint y: 251, endPoint x: 242, endPoint y: 252, distance: 190.6
click at [242, 252] on div "import { useSessionSigners } from '@privy-io/expo' ; ... const { addSessionSign…" at bounding box center [395, 278] width 310 height 157
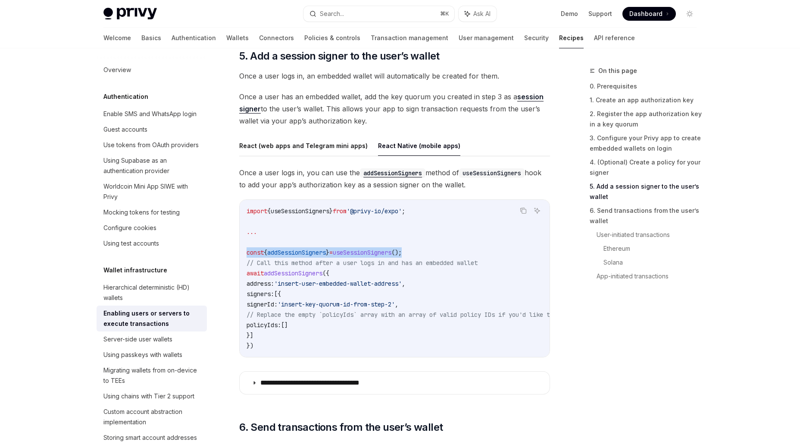
copy span "const { addSessionSigners } = useSessionSigners ();"
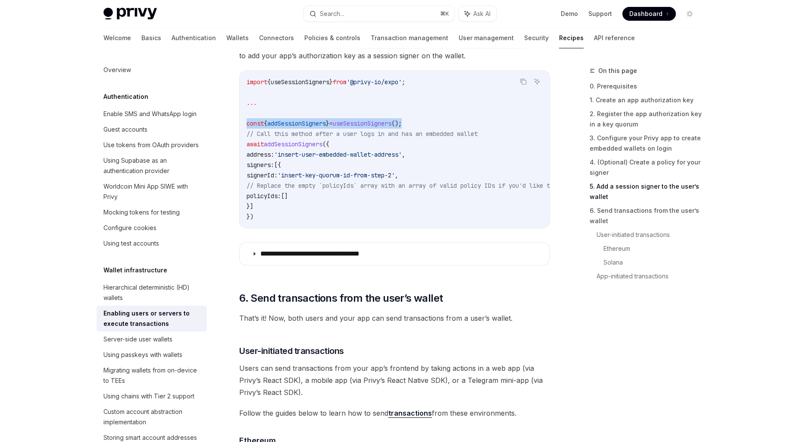
scroll to position [1540, 0]
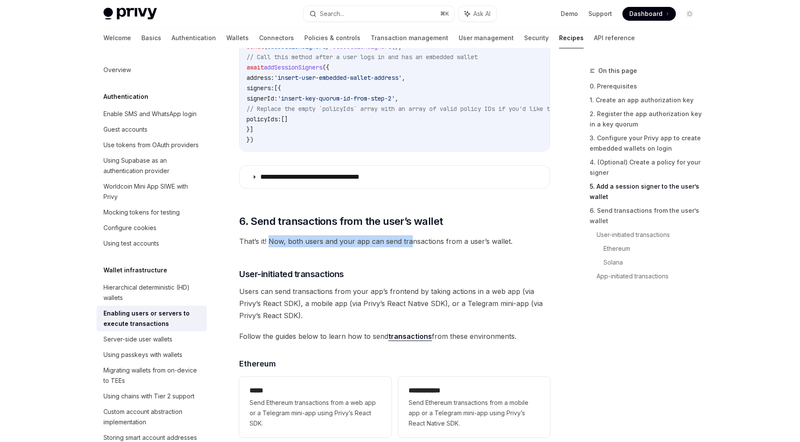
drag, startPoint x: 268, startPoint y: 242, endPoint x: 410, endPoint y: 242, distance: 141.9
click at [410, 242] on span "That’s it! Now, both users and your app can send transactions from a user’s wal…" at bounding box center [394, 241] width 311 height 12
drag, startPoint x: 478, startPoint y: 242, endPoint x: 331, endPoint y: 242, distance: 147.1
click at [331, 242] on span "That’s it! Now, both users and your app can send transactions from a user’s wal…" at bounding box center [394, 241] width 311 height 12
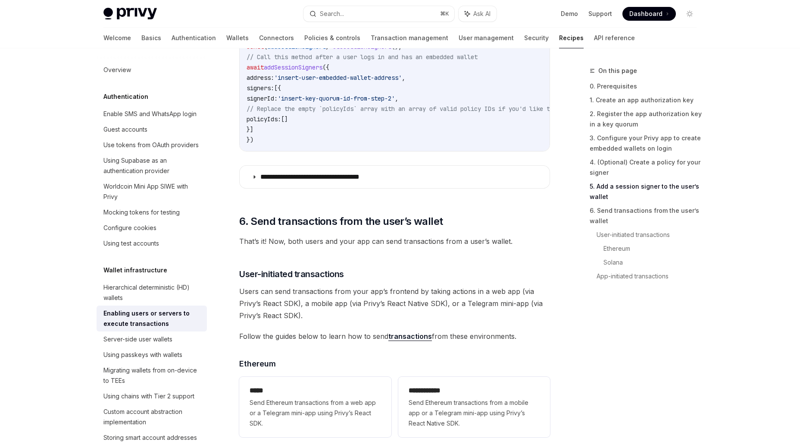
click at [328, 242] on span "That’s it! Now, both users and your app can send transactions from a user’s wal…" at bounding box center [394, 241] width 311 height 12
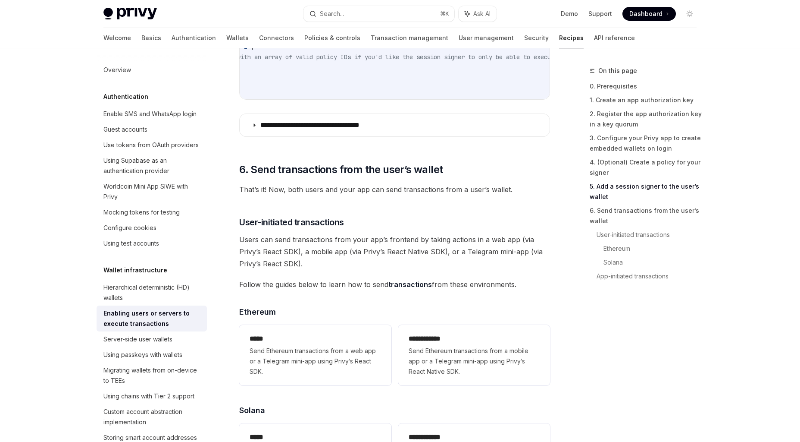
scroll to position [1582, 0]
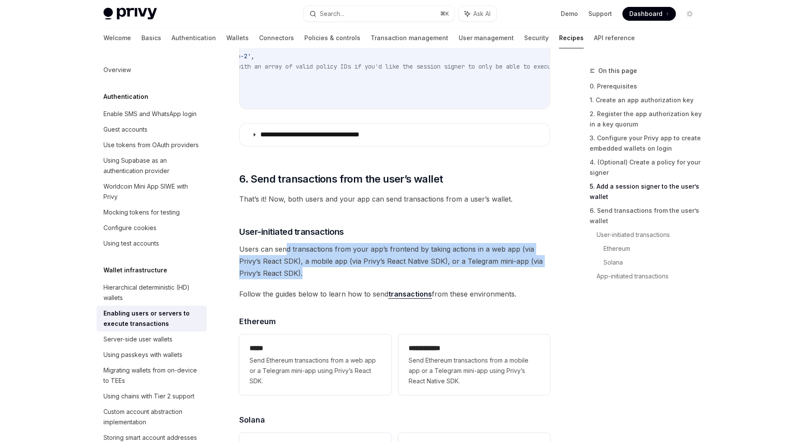
drag, startPoint x: 285, startPoint y: 253, endPoint x: 409, endPoint y: 277, distance: 126.5
click at [409, 277] on span "Users can send transactions from your app’s frontend by taking actions in a web…" at bounding box center [394, 261] width 311 height 36
drag, startPoint x: 433, startPoint y: 277, endPoint x: 242, endPoint y: 251, distance: 192.3
click at [242, 252] on span "Users can send transactions from your app’s frontend by taking actions in a web…" at bounding box center [394, 261] width 311 height 36
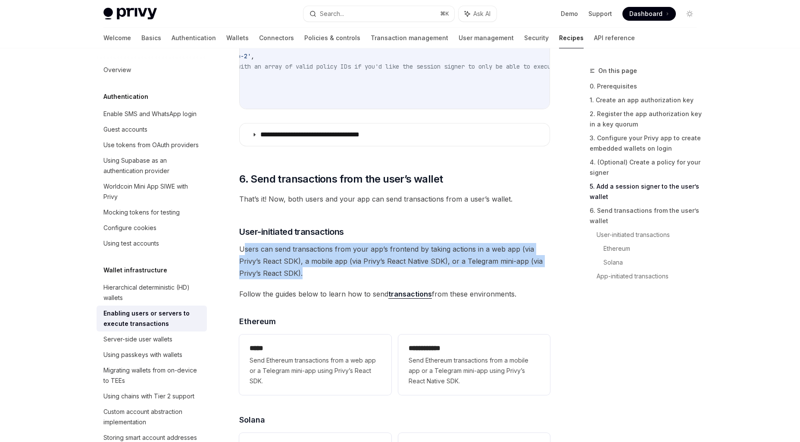
click at [242, 251] on span "Users can send transactions from your app’s frontend by taking actions in a web…" at bounding box center [394, 261] width 311 height 36
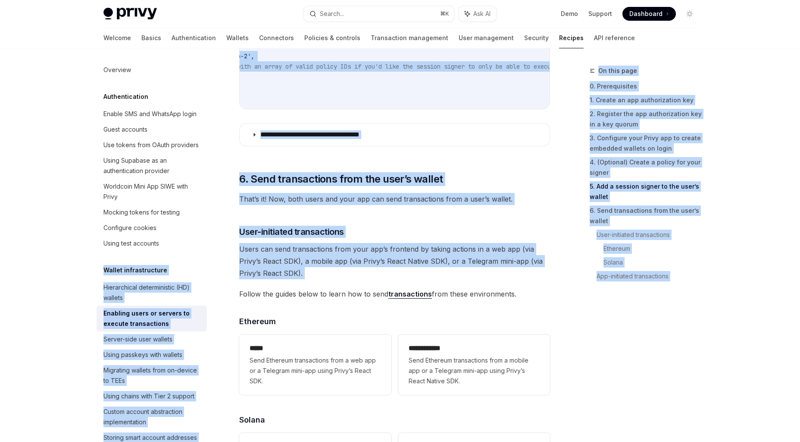
drag, startPoint x: 313, startPoint y: 289, endPoint x: 221, endPoint y: 251, distance: 100.0
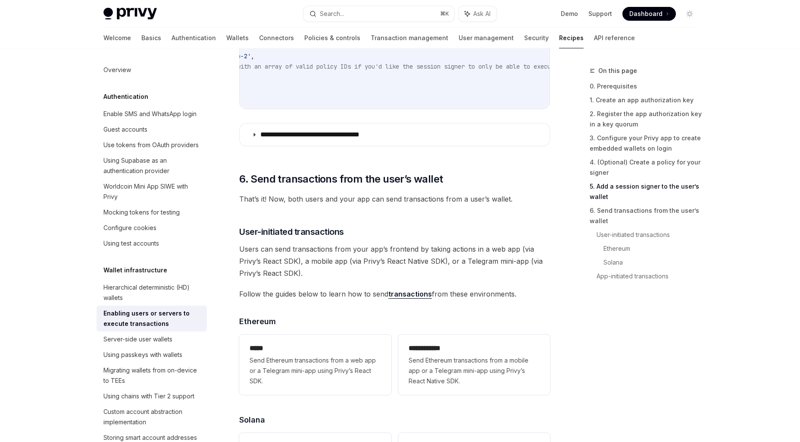
click at [292, 261] on span "Users can send transactions from your app’s frontend by taking actions in a web…" at bounding box center [394, 261] width 311 height 36
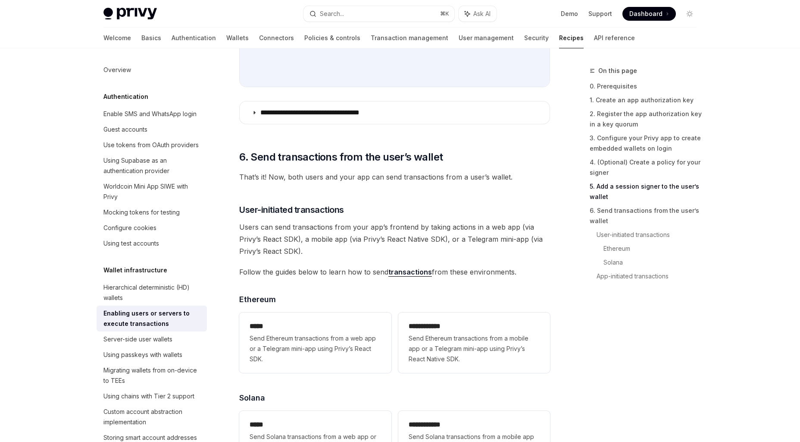
scroll to position [1604, 0]
drag, startPoint x: 260, startPoint y: 275, endPoint x: 310, endPoint y: 275, distance: 50.5
click at [307, 275] on span "Follow the guides below to learn how to send transactions from these environmen…" at bounding box center [394, 272] width 311 height 12
click at [310, 275] on span "Follow the guides below to learn how to send transactions from these environmen…" at bounding box center [394, 272] width 311 height 12
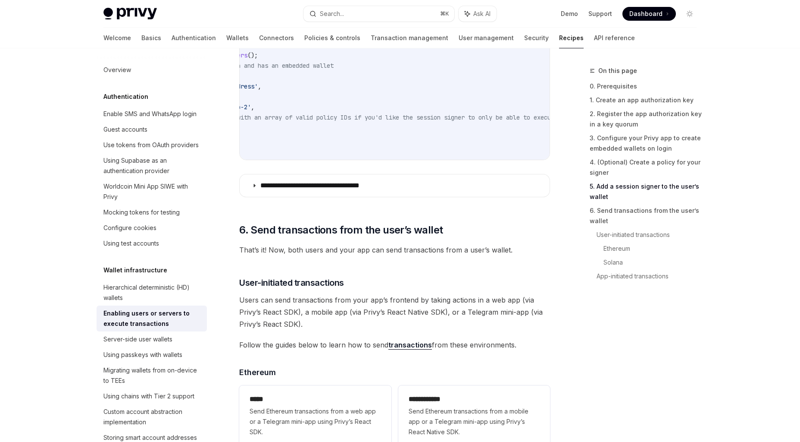
scroll to position [1525, 0]
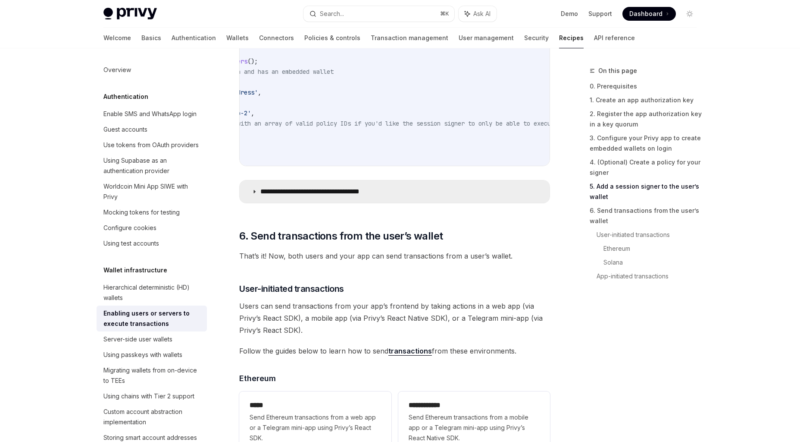
click at [257, 194] on icon at bounding box center [254, 191] width 5 height 5
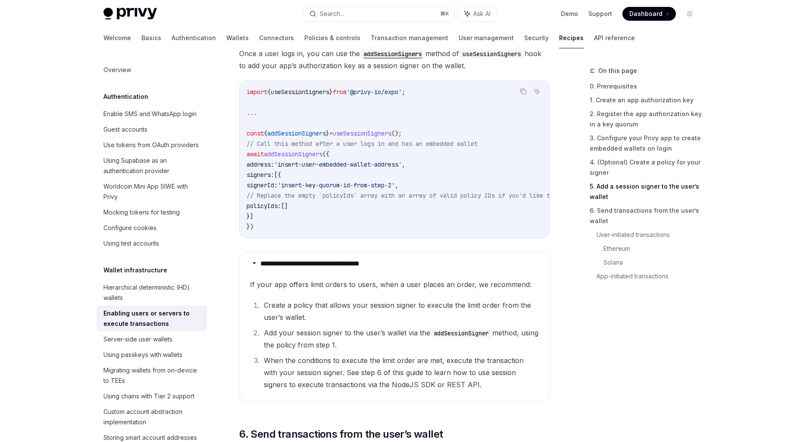
scroll to position [1453, 0]
drag, startPoint x: 437, startPoint y: 88, endPoint x: 236, endPoint y: 88, distance: 201.4
copy span "import { useSessionSigners } from '@privy-io/expo' ;"
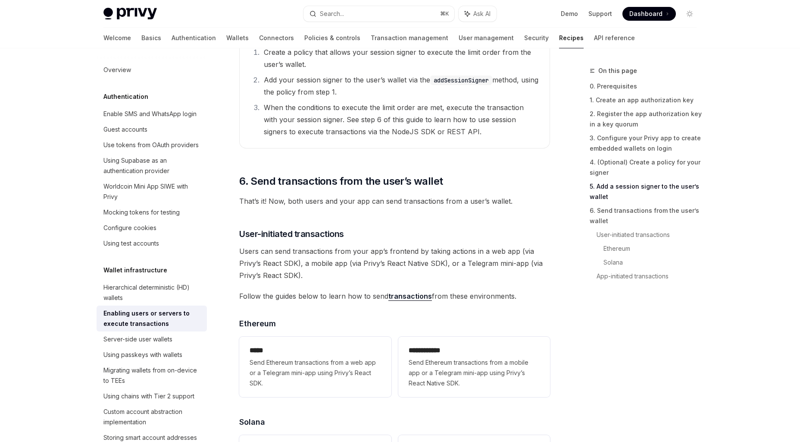
scroll to position [1707, 0]
click at [144, 339] on div "Server-side user wallets" at bounding box center [138, 339] width 69 height 10
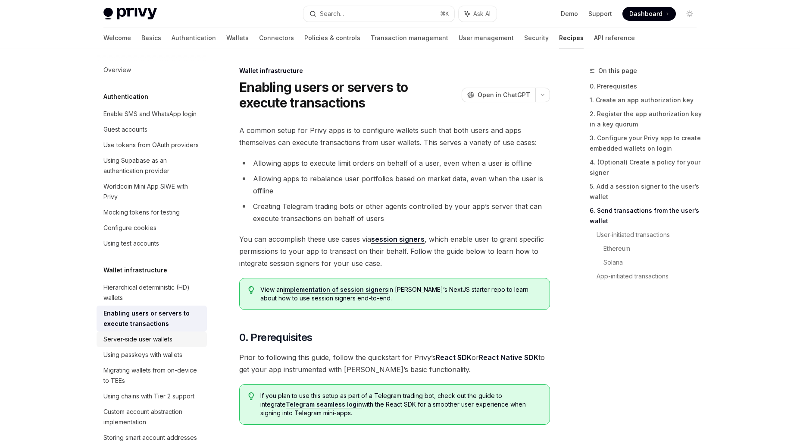
click at [144, 339] on div "Server-side user wallets" at bounding box center [138, 339] width 69 height 10
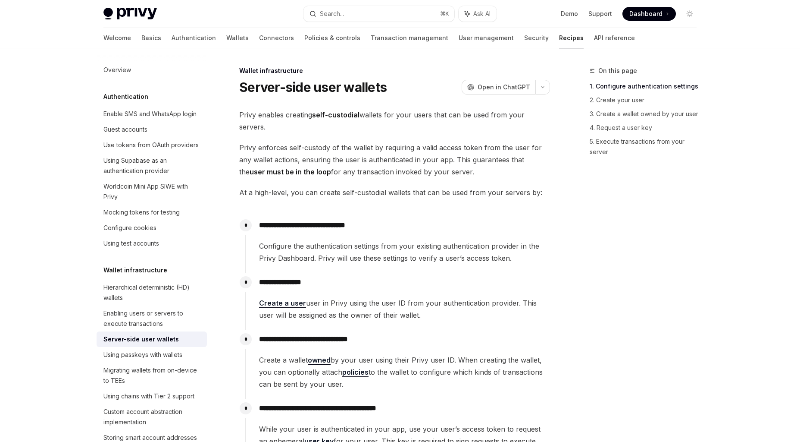
type textarea "*"
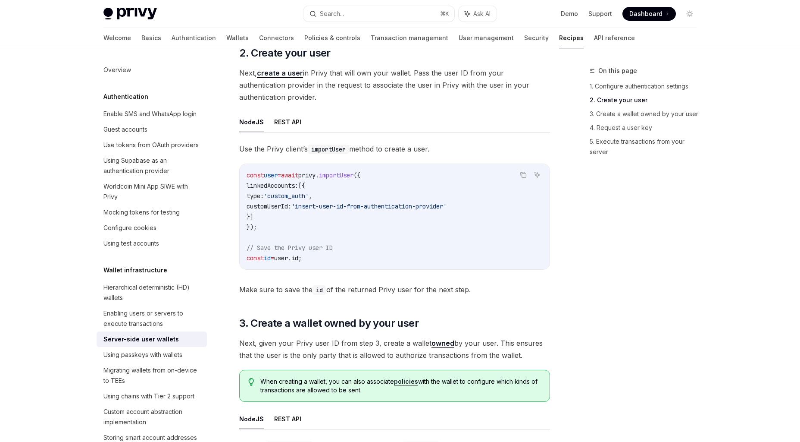
scroll to position [919, 0]
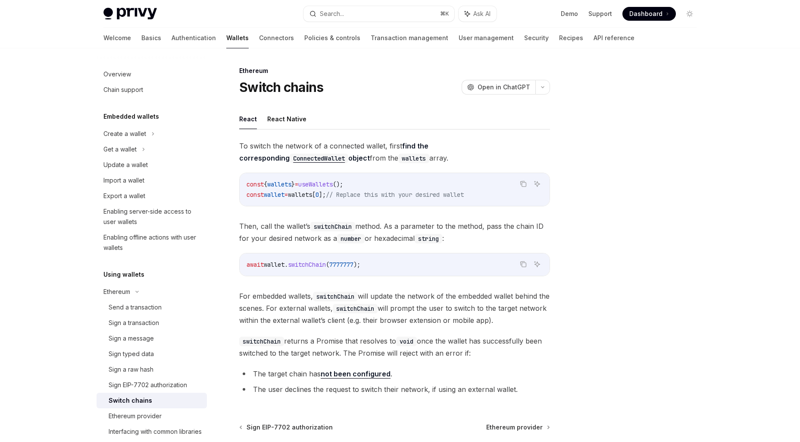
scroll to position [36, 0]
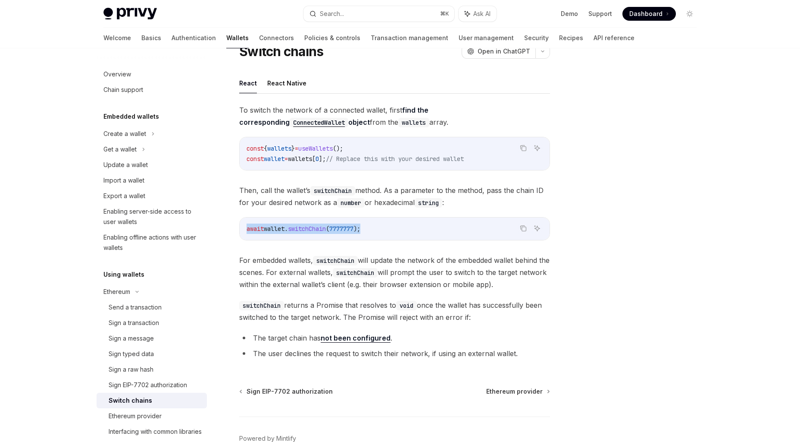
copy span "await wallet . switchChain ( 7777777 );"
drag, startPoint x: 376, startPoint y: 227, endPoint x: 247, endPoint y: 228, distance: 129.4
click at [247, 228] on code "await wallet . switchChain ( 7777777 );" at bounding box center [395, 228] width 296 height 10
click at [289, 87] on button "React Native" at bounding box center [286, 83] width 39 height 20
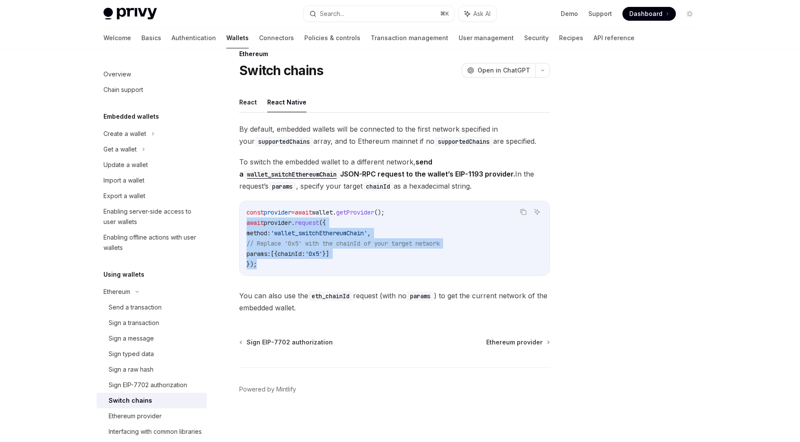
drag, startPoint x: 259, startPoint y: 264, endPoint x: 239, endPoint y: 220, distance: 49.2
click at [239, 220] on div "Copy Ask AI const provider = await wallet . getProvider (); await provider . re…" at bounding box center [394, 238] width 311 height 75
copy code "await provider . request ({ method: 'wallet_switchEthereumChain' , // Replace '…"
click at [493, 340] on span "Ethereum provider" at bounding box center [514, 342] width 56 height 9
type textarea "*"
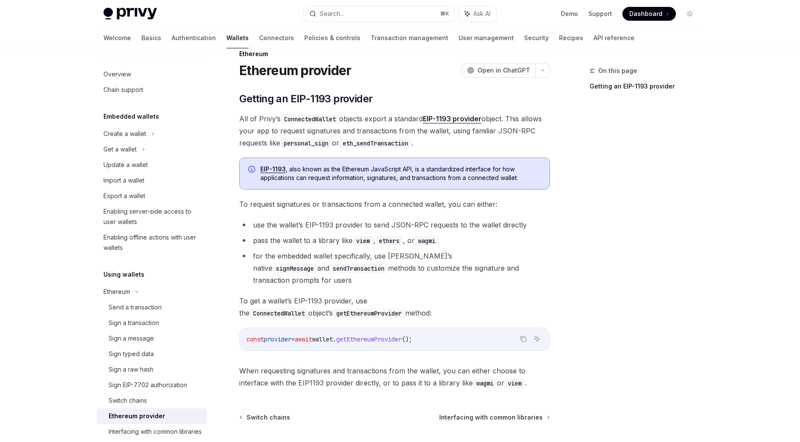
click at [664, 238] on div "On this page Getting an EIP-1193 provider" at bounding box center [638, 254] width 131 height 376
